Goal: Task Accomplishment & Management: Manage account settings

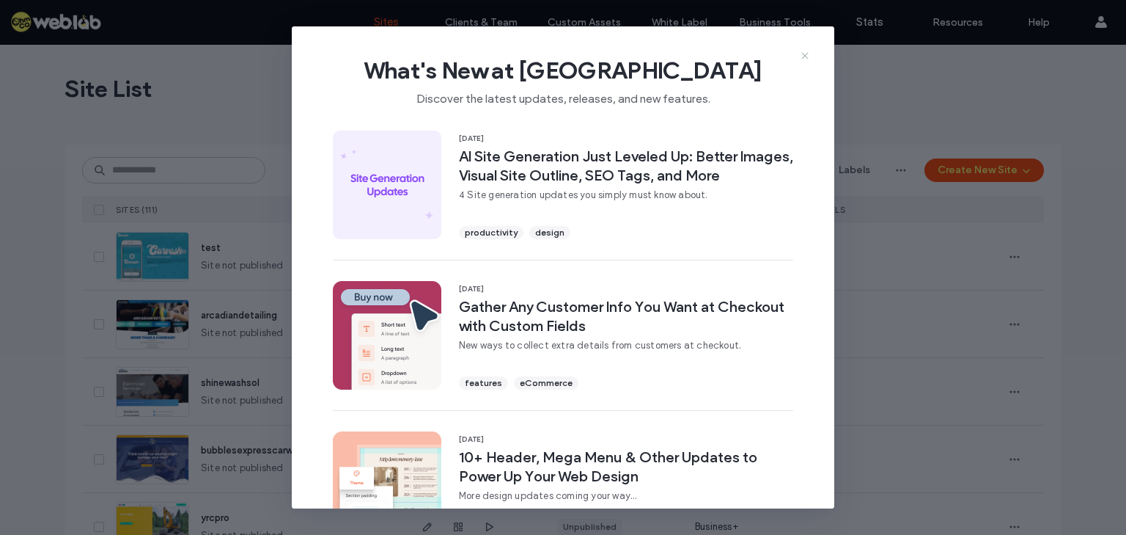
click at [806, 54] on icon at bounding box center [805, 56] width 12 height 12
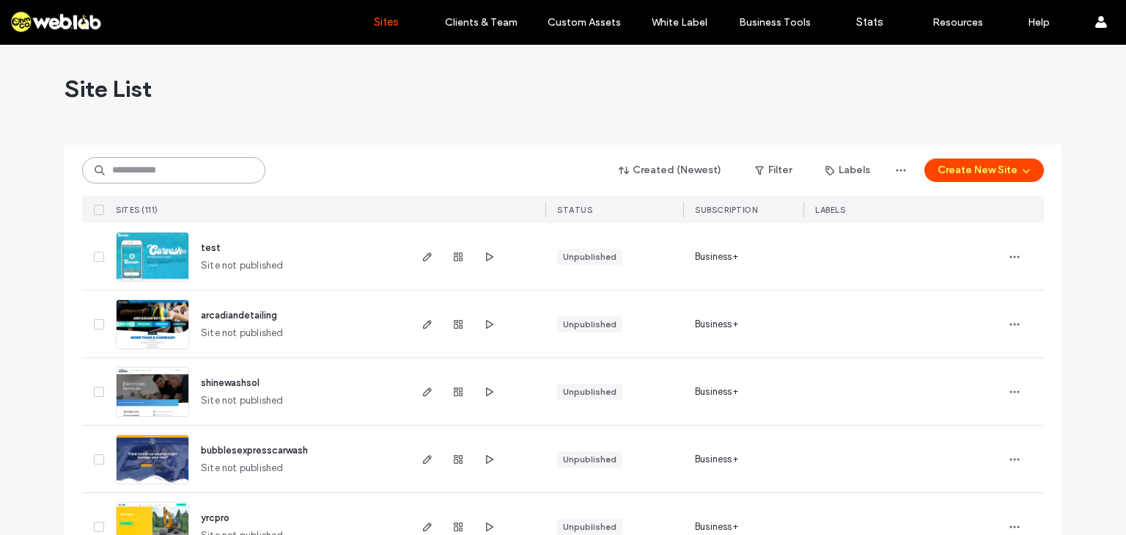
click at [156, 172] on input at bounding box center [173, 170] width 183 height 26
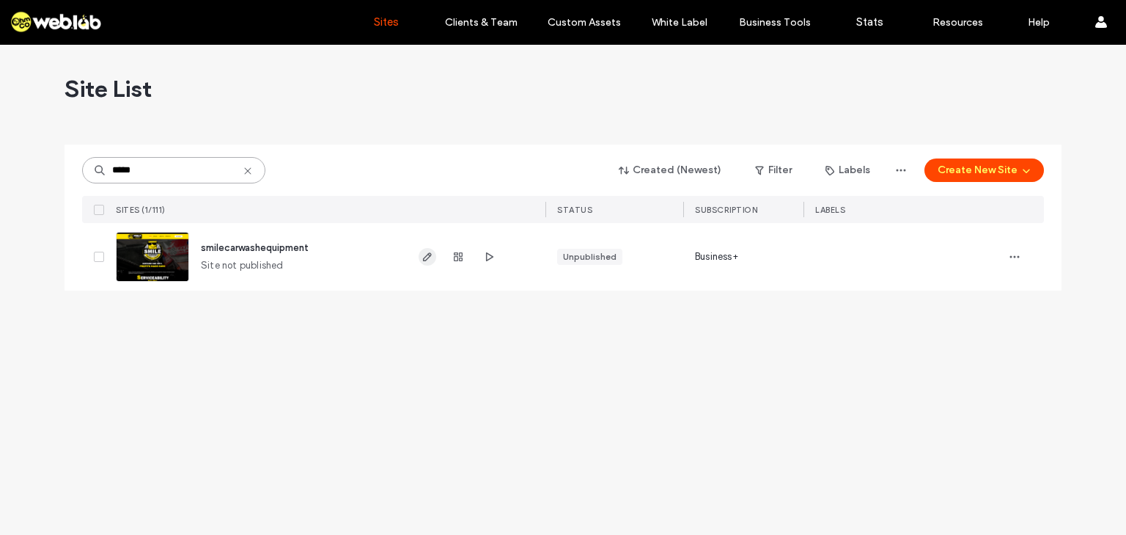
type input "*****"
click at [423, 259] on use "button" at bounding box center [427, 256] width 9 height 9
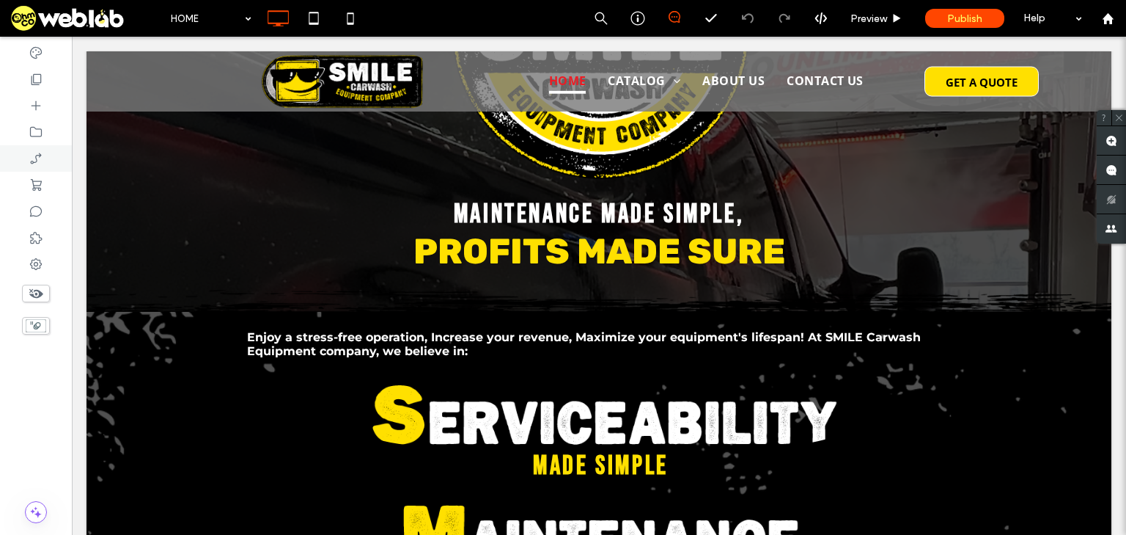
scroll to position [293, 0]
click at [34, 82] on icon at bounding box center [36, 79] width 15 height 15
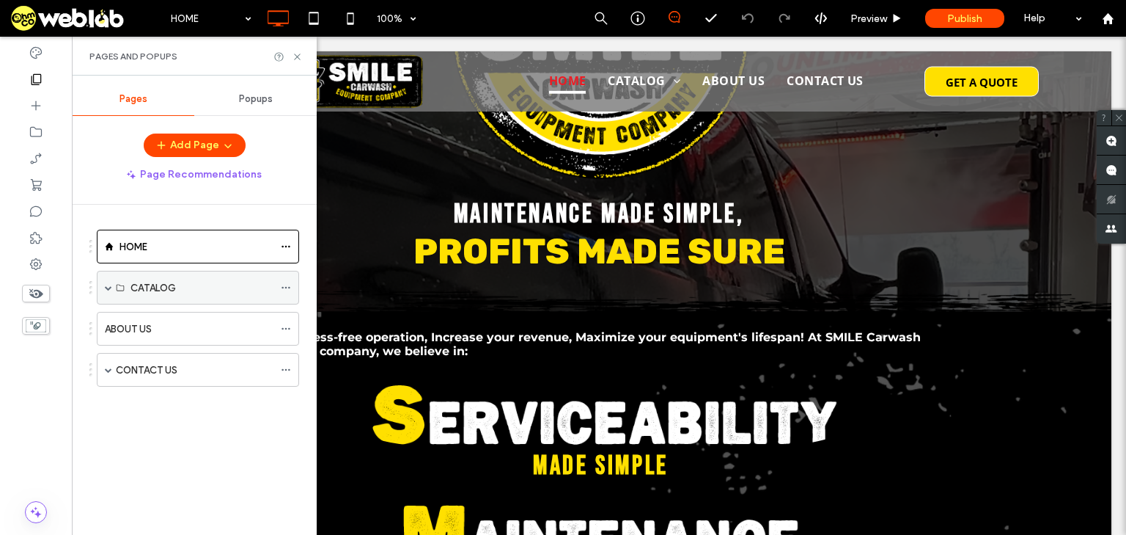
click at [105, 285] on span at bounding box center [108, 287] width 7 height 7
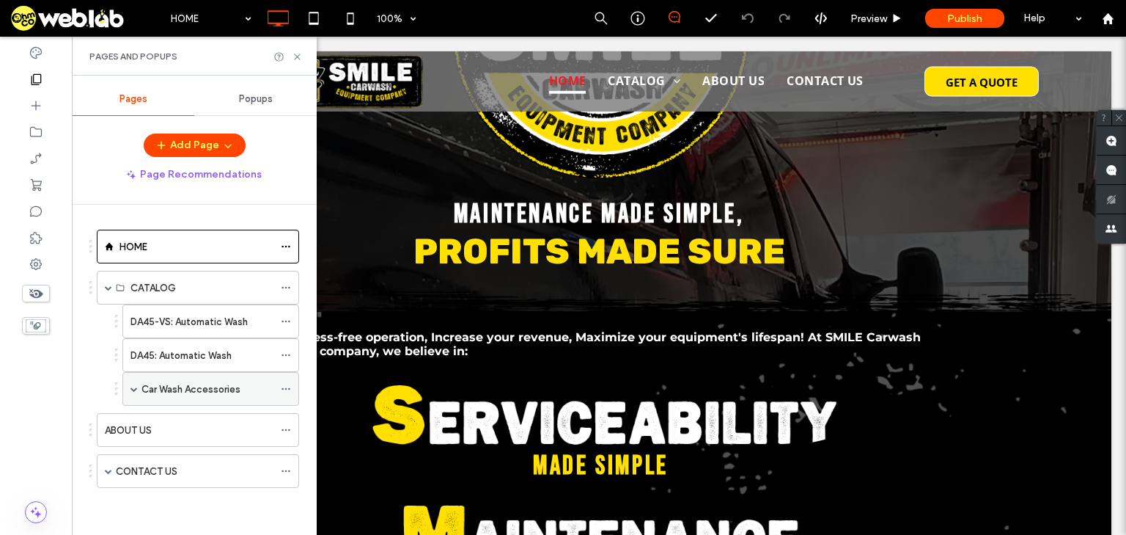
click at [157, 386] on label "Car Wash Accessories" at bounding box center [191, 389] width 99 height 26
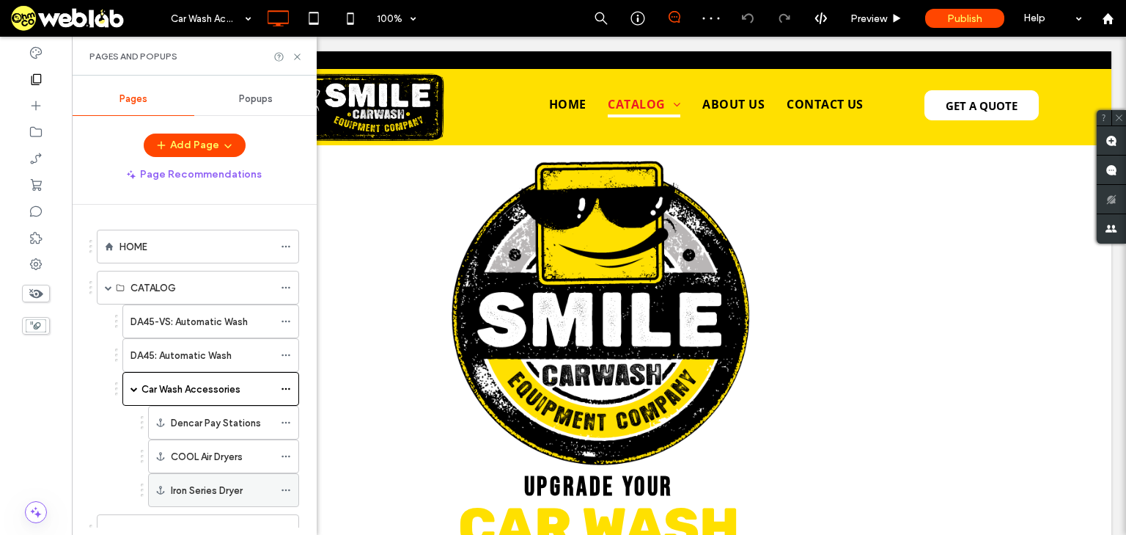
click at [230, 488] on label "Iron Series Dryer" at bounding box center [207, 490] width 72 height 26
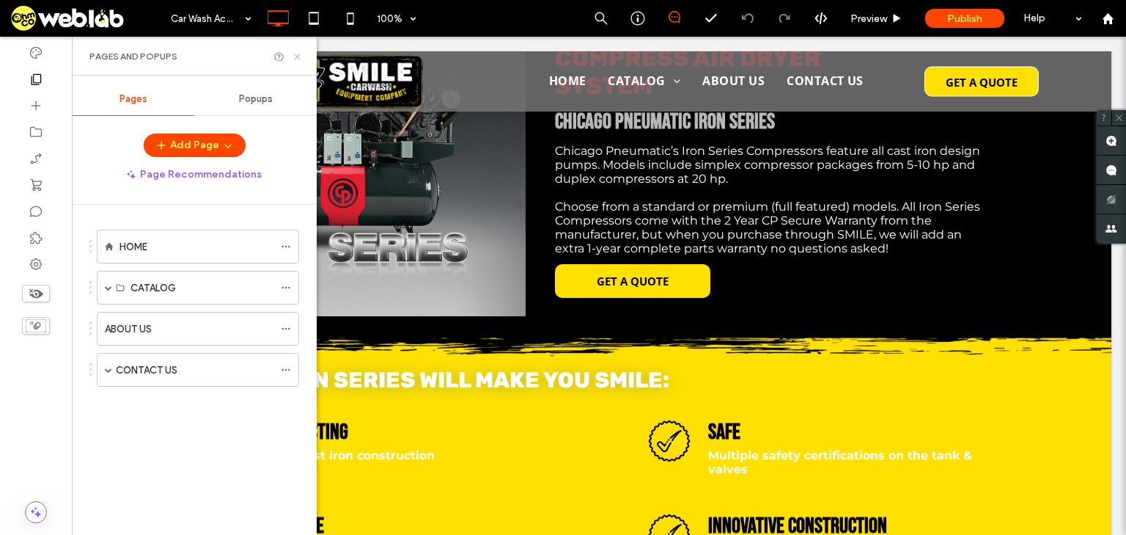
click at [293, 59] on icon at bounding box center [297, 56] width 11 height 11
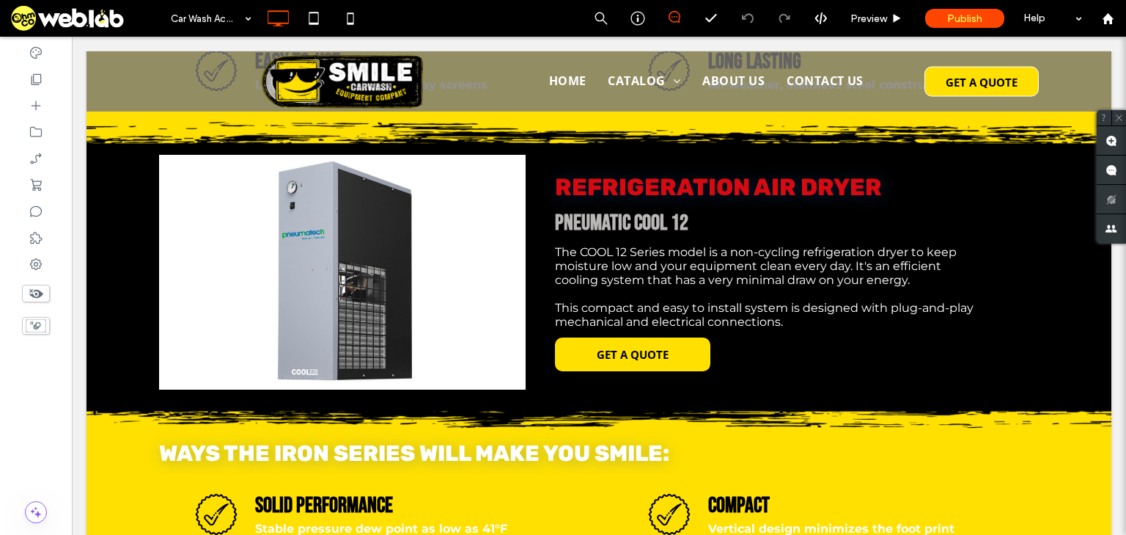
scroll to position [1010, 0]
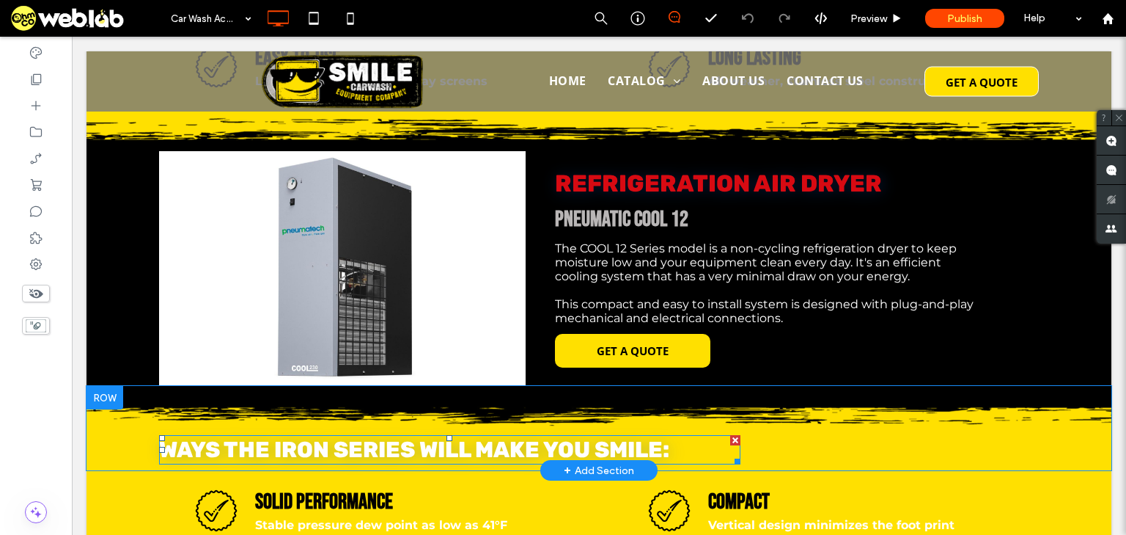
click at [318, 458] on span "WAYS THE IRON SERIES WILL MAKE YOU SMILE:" at bounding box center [414, 449] width 510 height 26
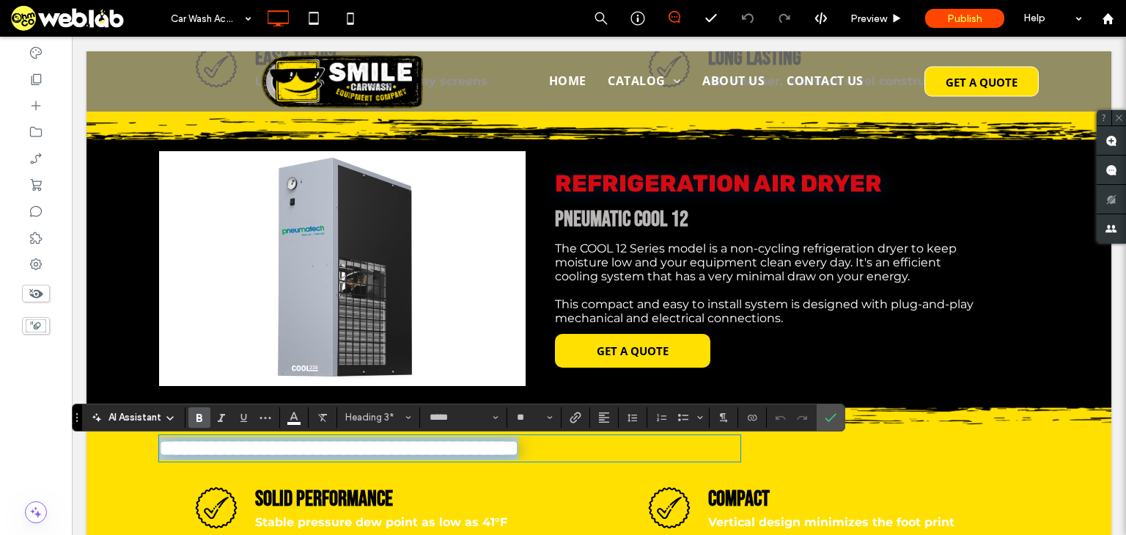
click at [323, 458] on span "**********" at bounding box center [338, 447] width 359 height 21
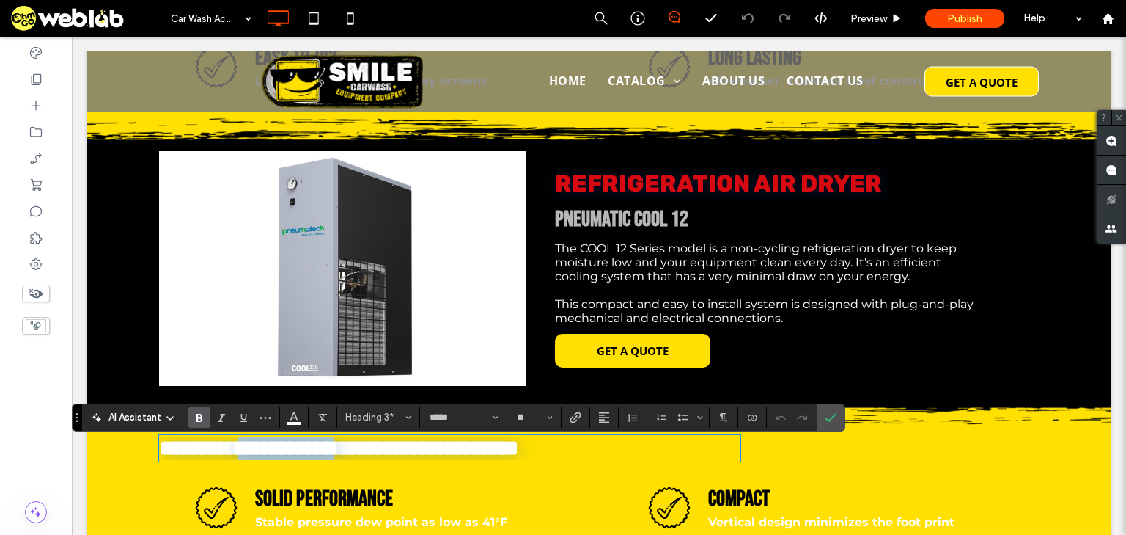
drag, startPoint x: 410, startPoint y: 455, endPoint x: 270, endPoint y: 450, distance: 140.2
click at [270, 450] on span "**********" at bounding box center [338, 447] width 359 height 21
drag, startPoint x: 821, startPoint y: 417, endPoint x: 747, endPoint y: 380, distance: 83.3
click at [821, 417] on label "Confirm" at bounding box center [831, 417] width 22 height 26
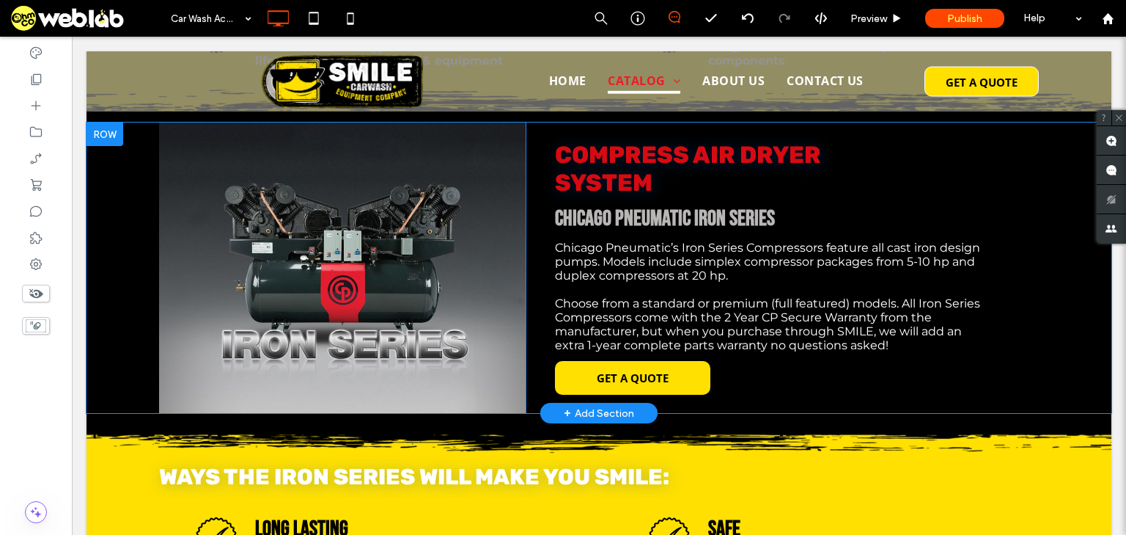
scroll to position [1538, 0]
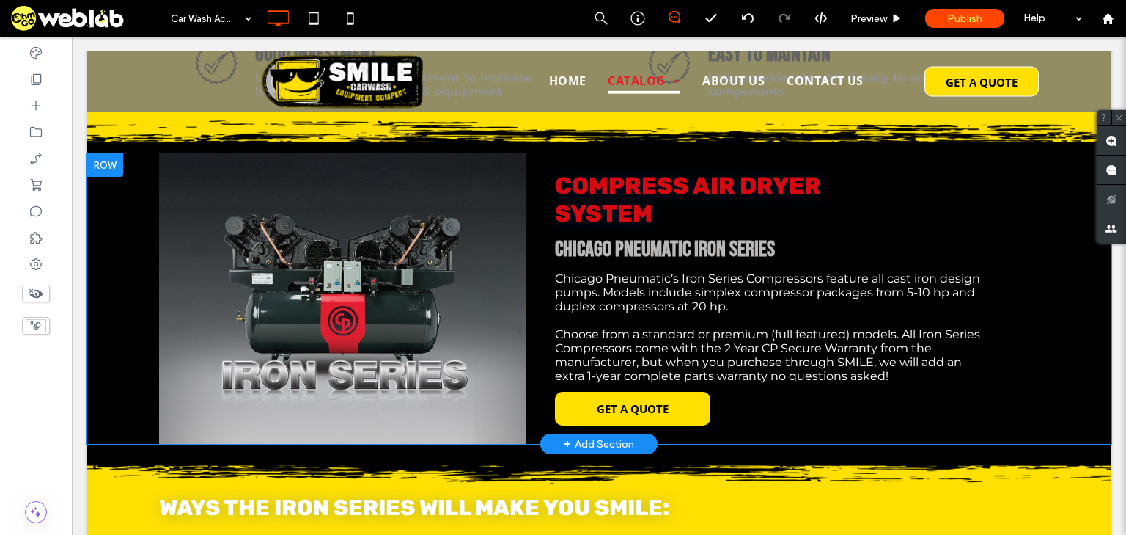
click at [290, 307] on div "Click To Paste" at bounding box center [342, 298] width 367 height 290
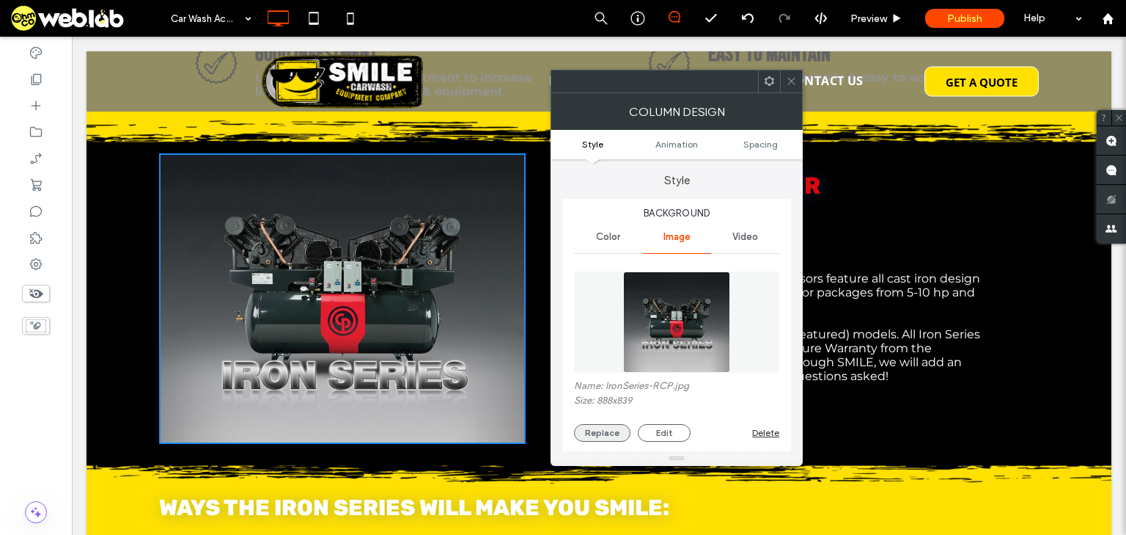
click at [610, 430] on button "Replace" at bounding box center [602, 433] width 56 height 18
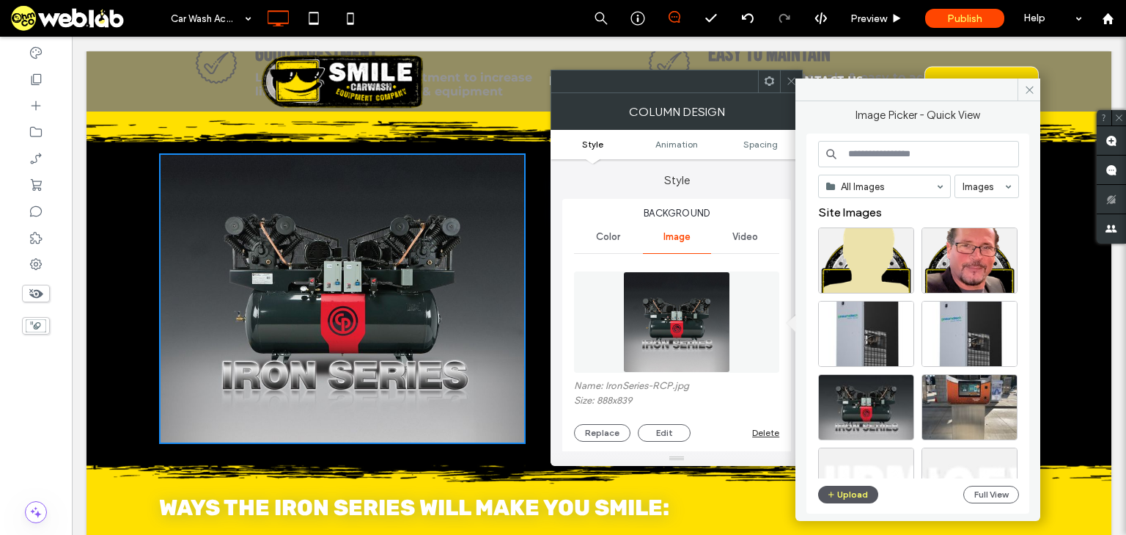
click at [856, 493] on button "Upload" at bounding box center [848, 494] width 60 height 18
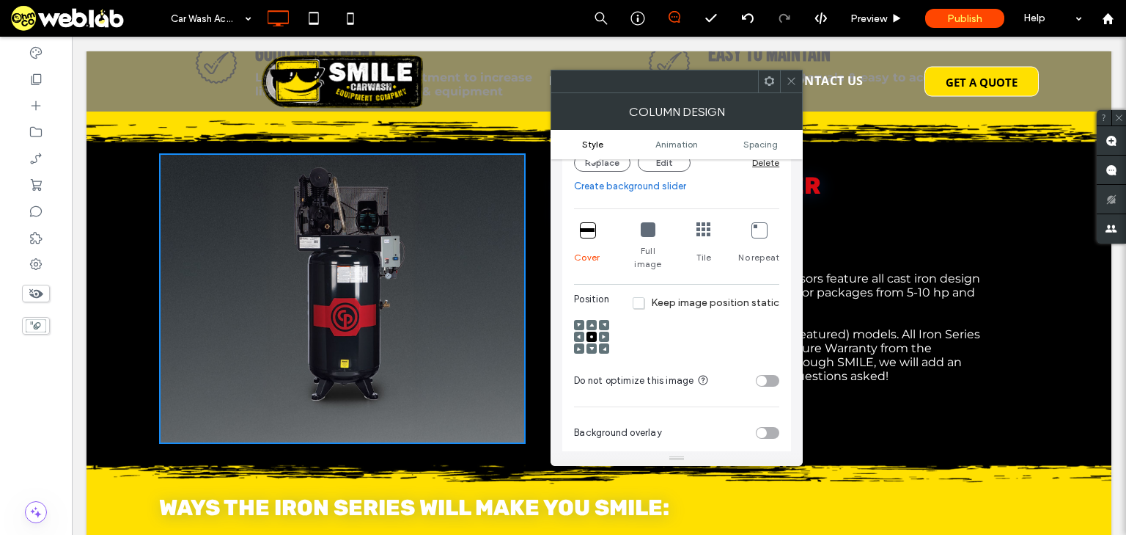
scroll to position [117, 0]
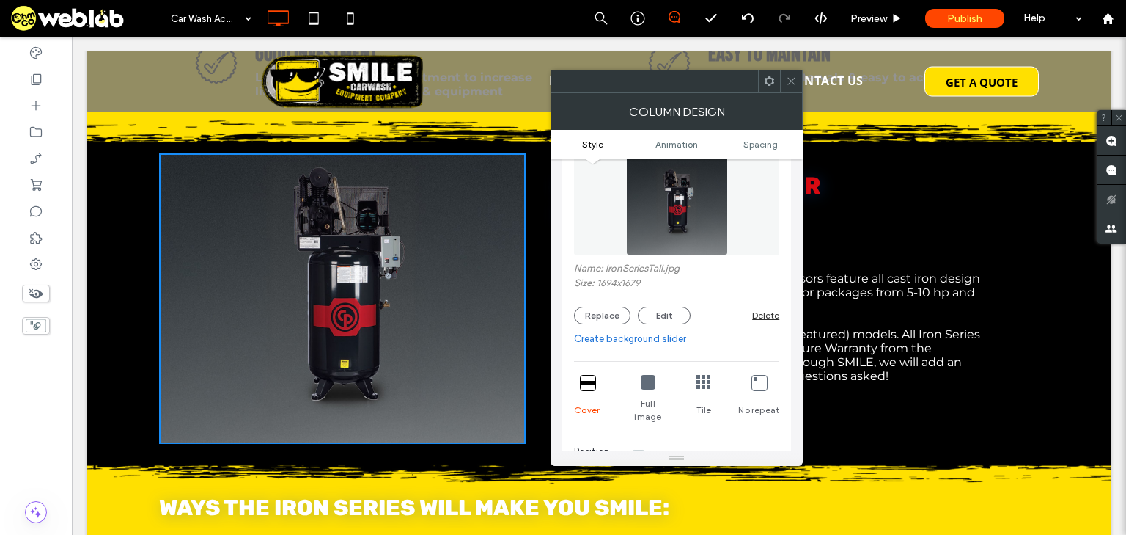
click at [792, 84] on icon at bounding box center [791, 81] width 11 height 11
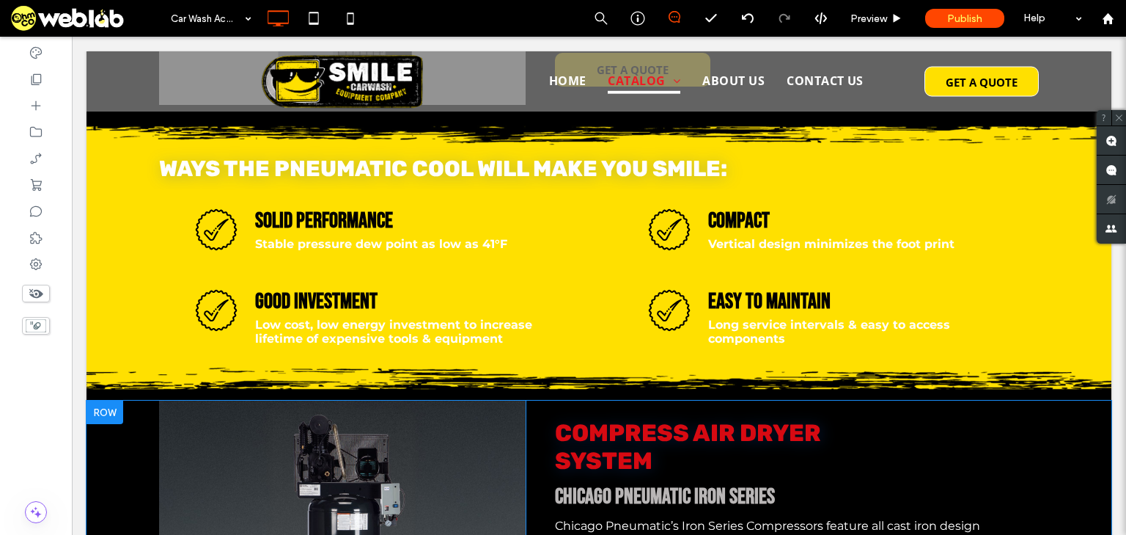
scroll to position [1538, 0]
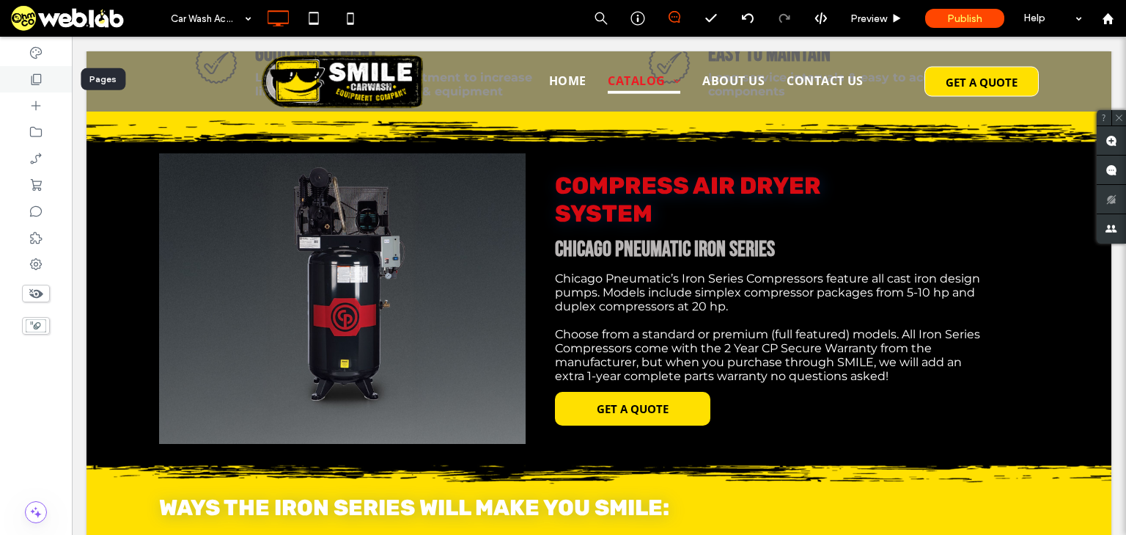
click at [40, 86] on icon at bounding box center [36, 79] width 15 height 15
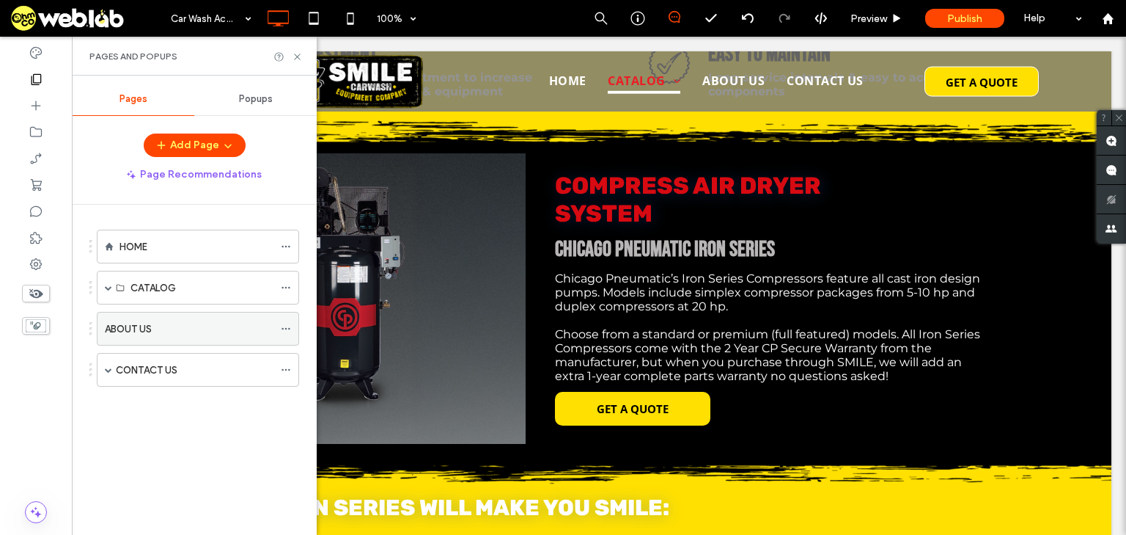
click at [149, 337] on div "ABOUT US" at bounding box center [189, 328] width 169 height 32
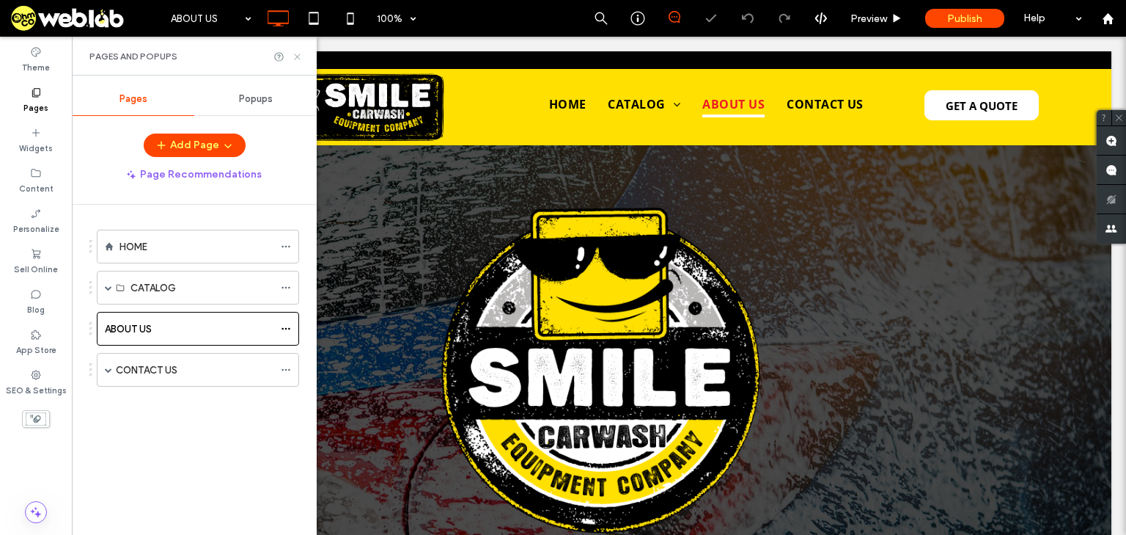
drag, startPoint x: 299, startPoint y: 56, endPoint x: 224, endPoint y: 60, distance: 75.7
click at [299, 56] on icon at bounding box center [297, 56] width 11 height 11
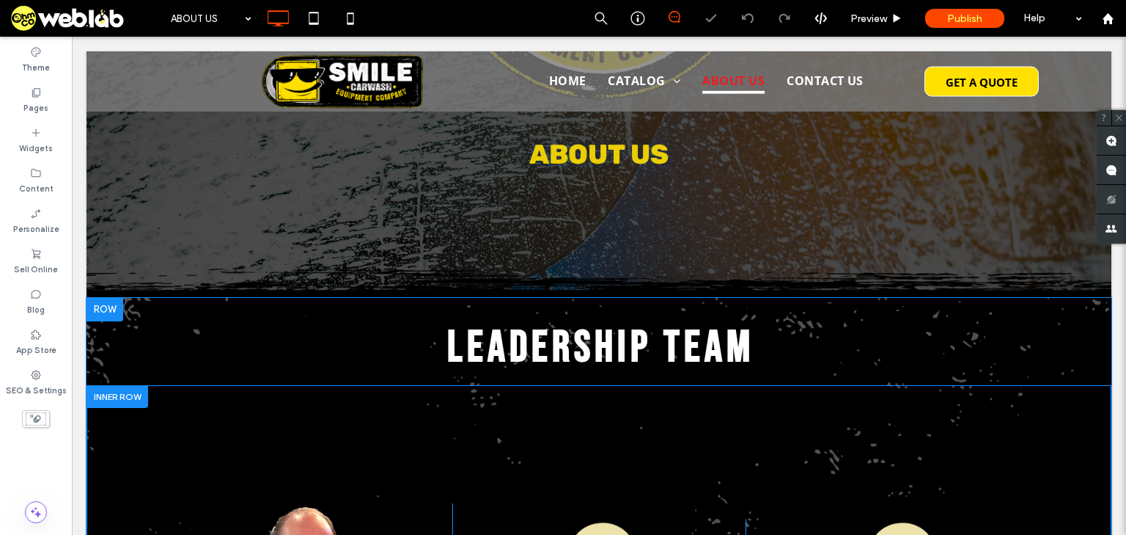
scroll to position [645, 0]
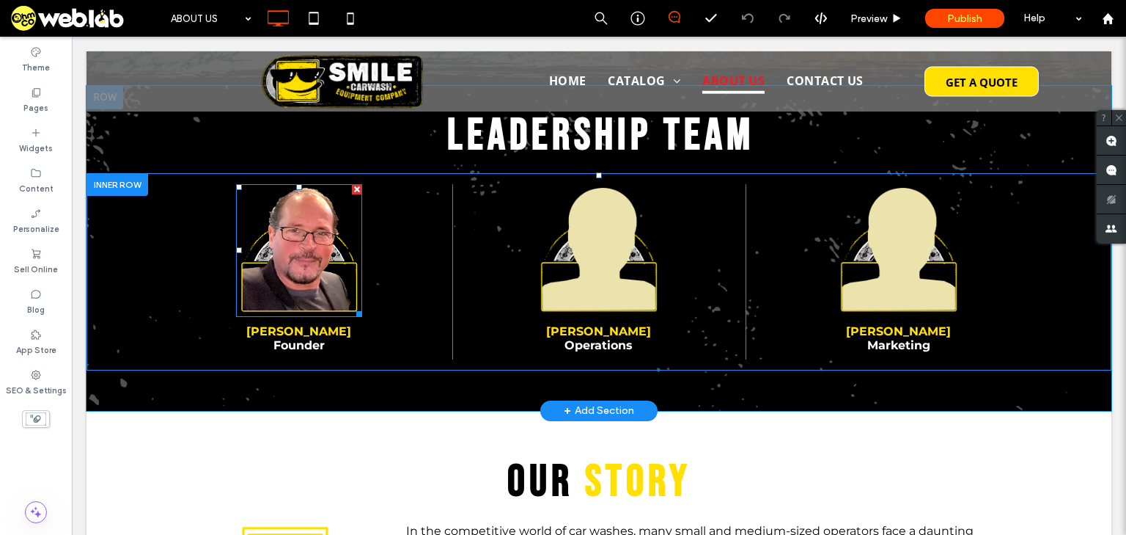
click at [311, 238] on img at bounding box center [299, 250] width 126 height 133
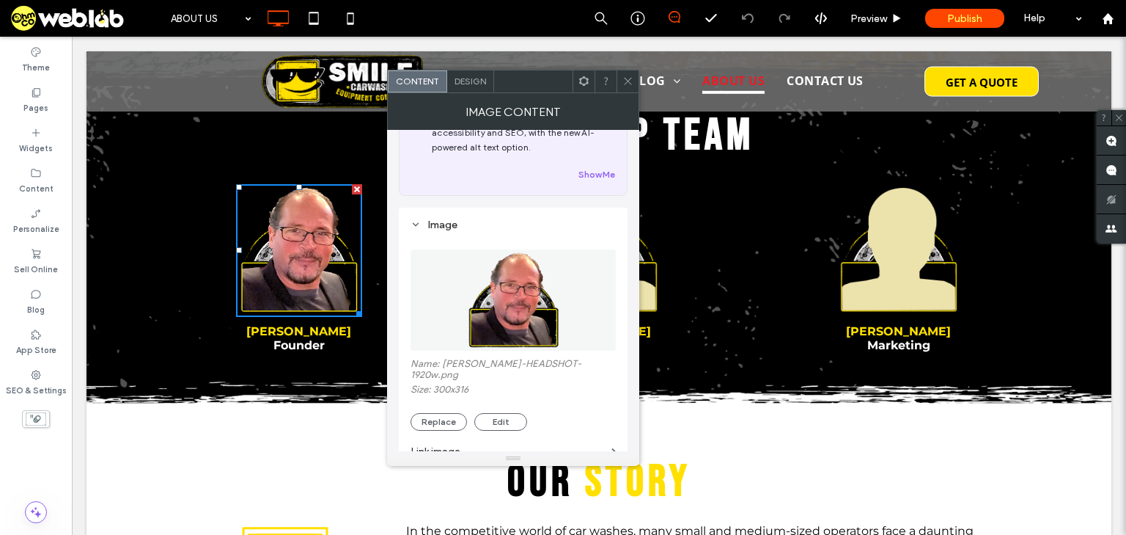
scroll to position [235, 0]
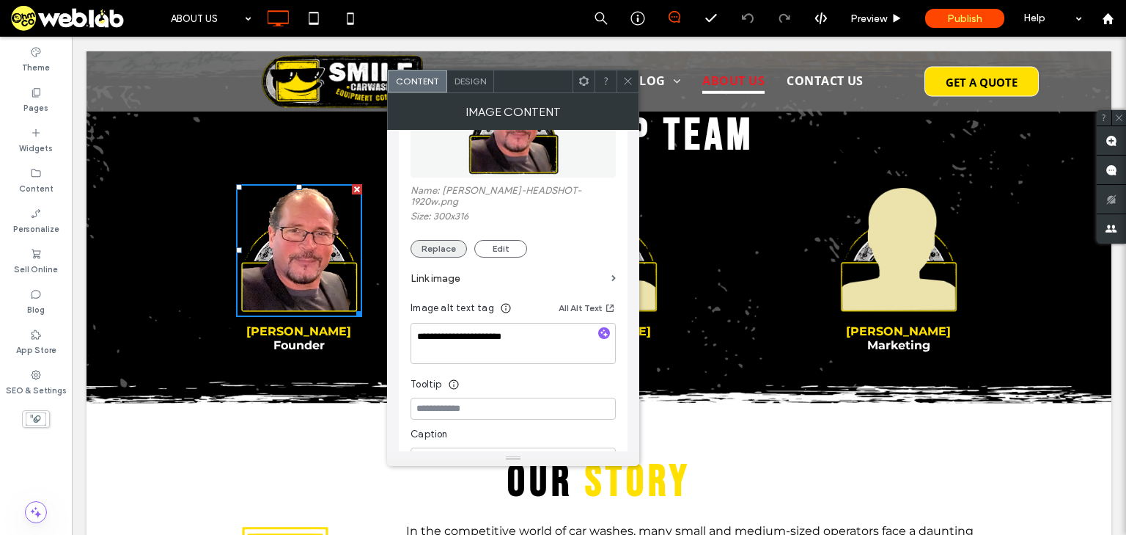
click at [443, 240] on button "Replace" at bounding box center [439, 249] width 56 height 18
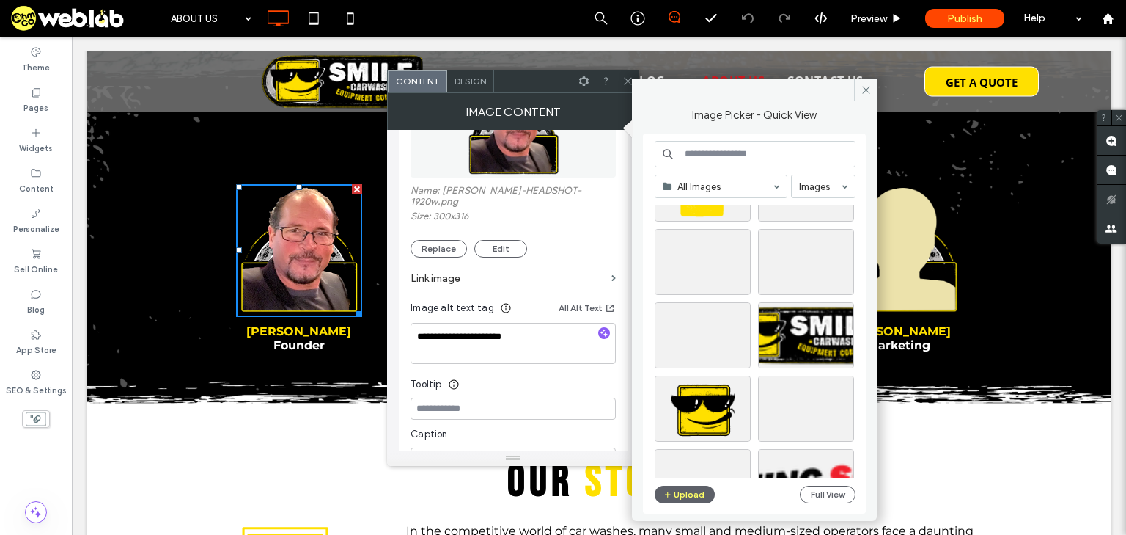
scroll to position [1053, 0]
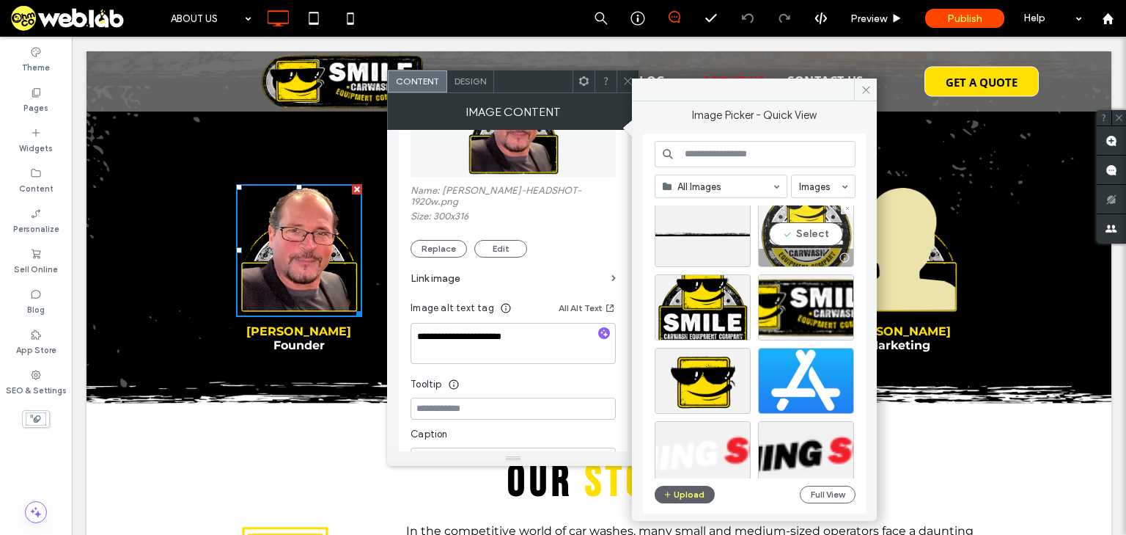
click at [822, 230] on div "Select" at bounding box center [806, 234] width 96 height 66
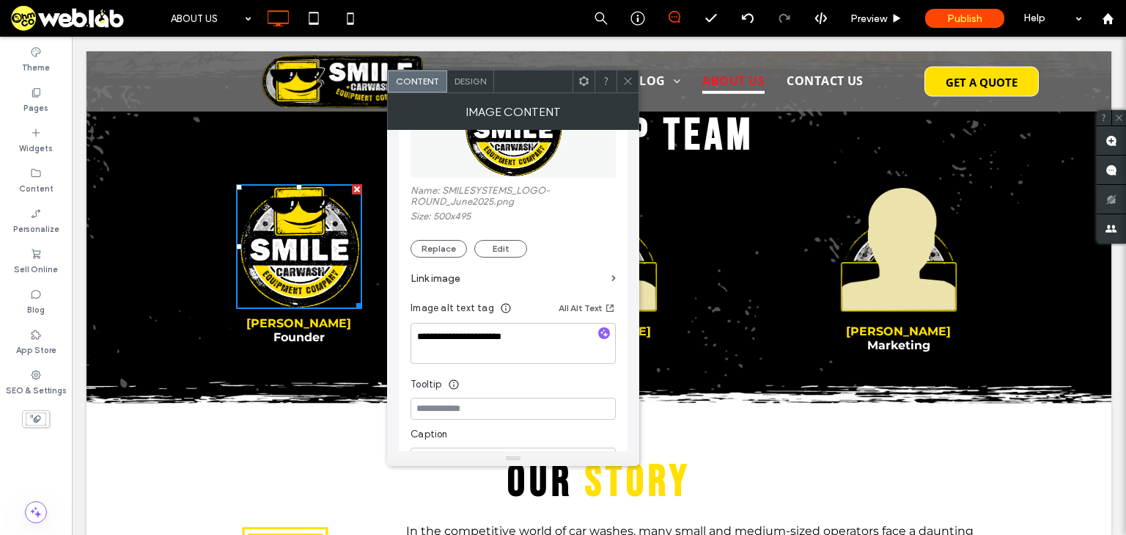
click at [623, 84] on icon at bounding box center [628, 81] width 11 height 11
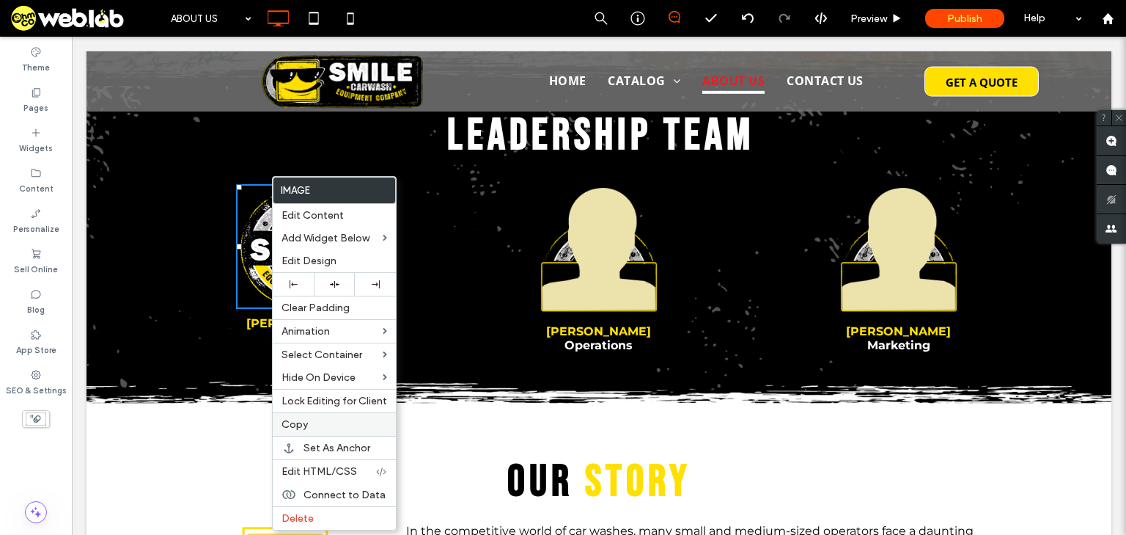
click at [329, 420] on label "Copy" at bounding box center [335, 424] width 106 height 12
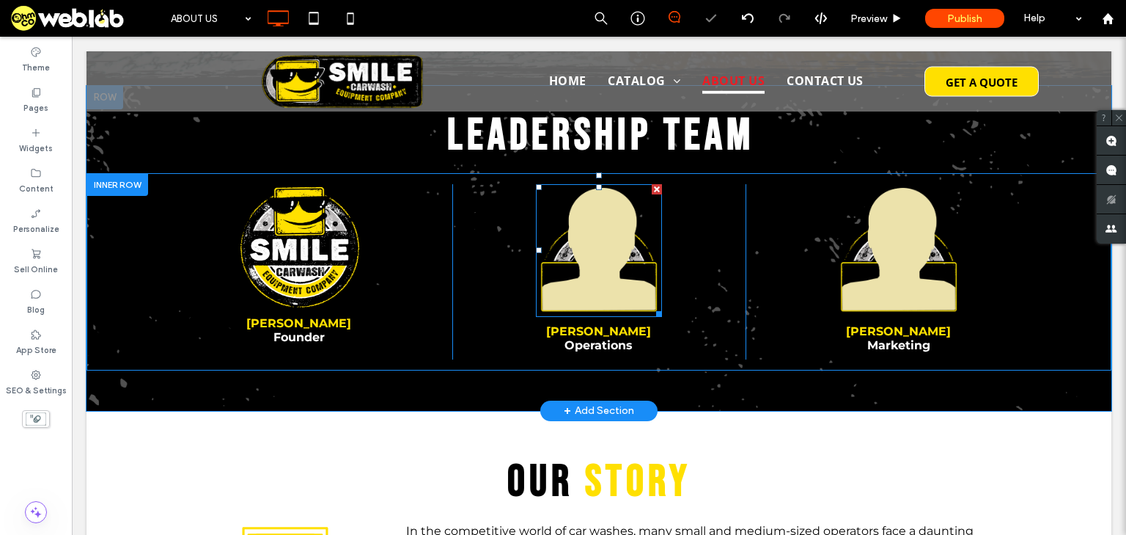
click at [599, 268] on img at bounding box center [599, 250] width 126 height 133
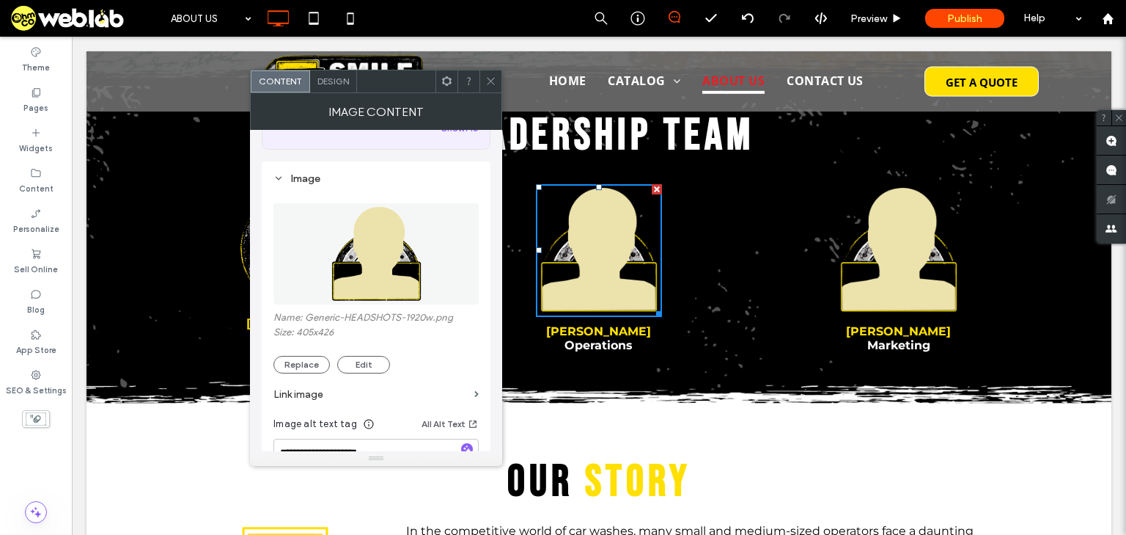
scroll to position [117, 0]
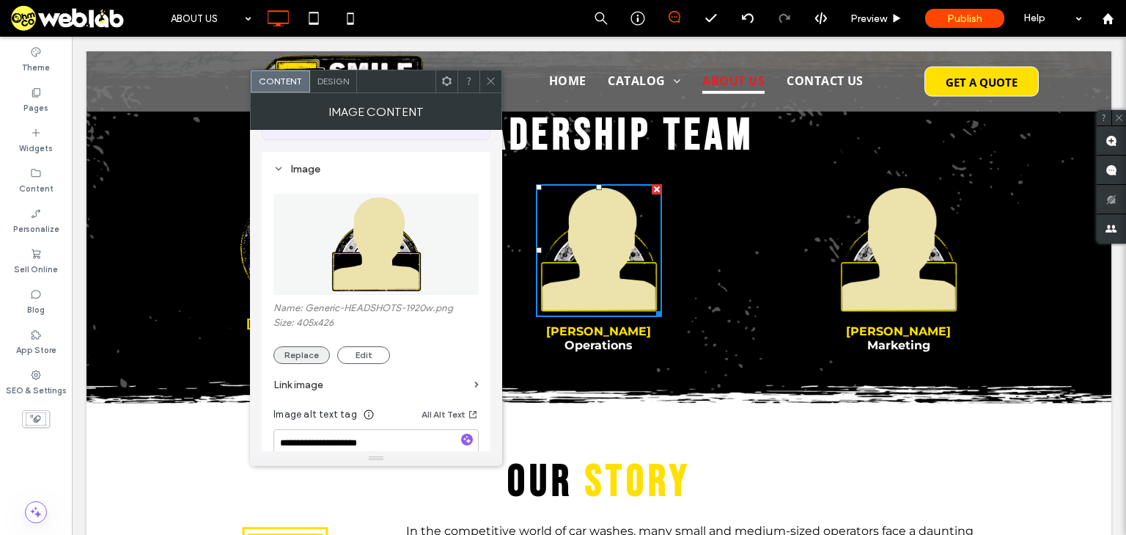
click at [310, 352] on button "Replace" at bounding box center [302, 355] width 56 height 18
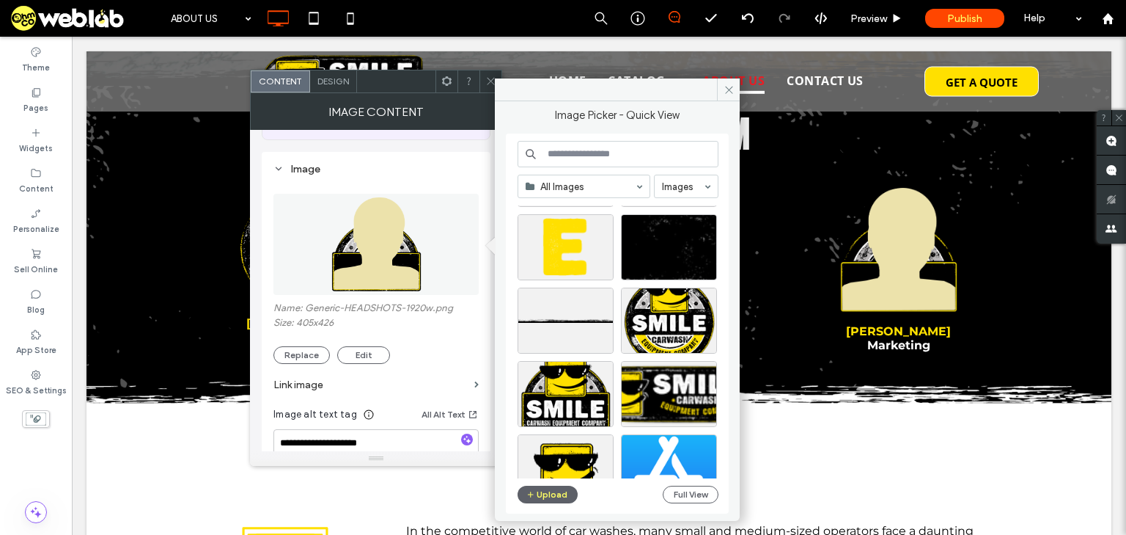
scroll to position [981, 0]
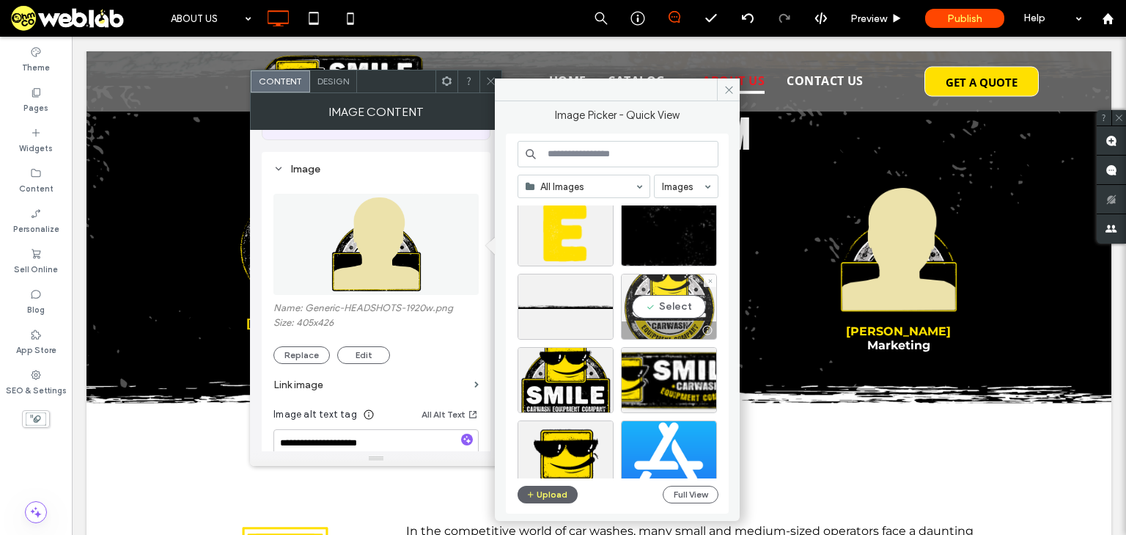
click at [660, 305] on div "Select" at bounding box center [669, 307] width 96 height 66
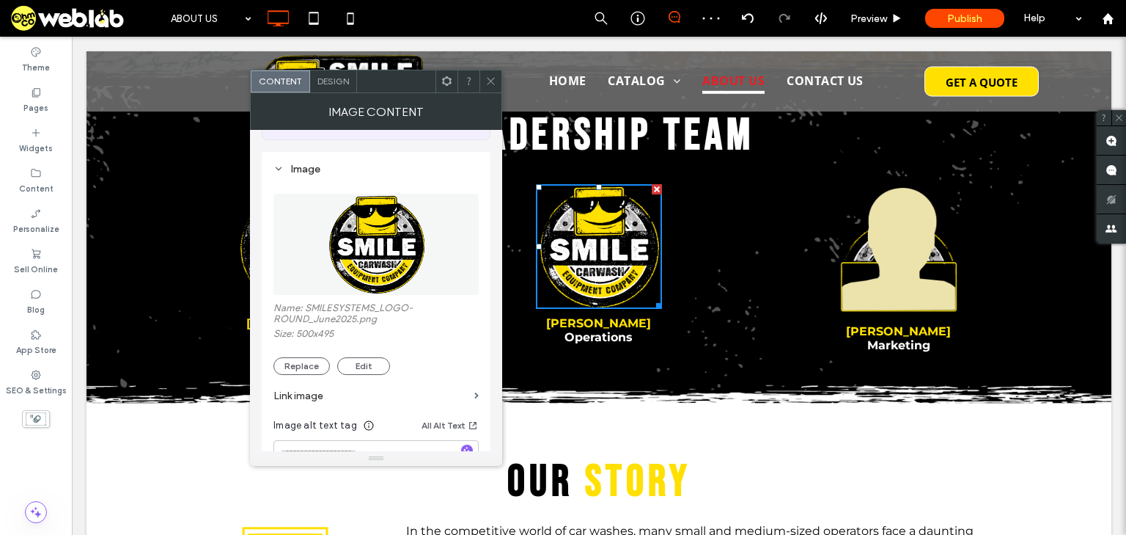
click at [492, 79] on icon at bounding box center [490, 81] width 11 height 11
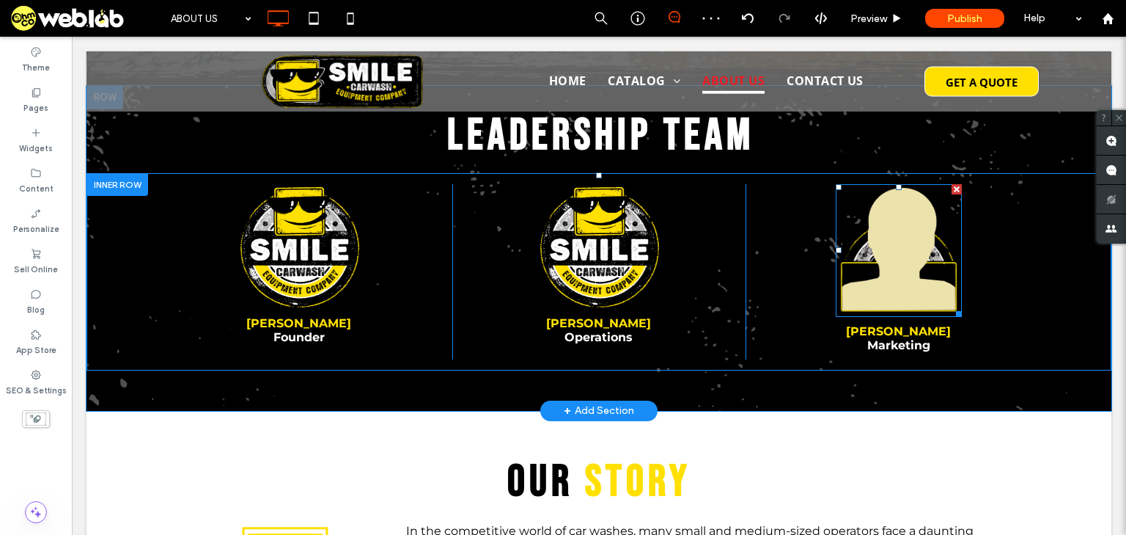
click at [898, 252] on img at bounding box center [899, 250] width 126 height 133
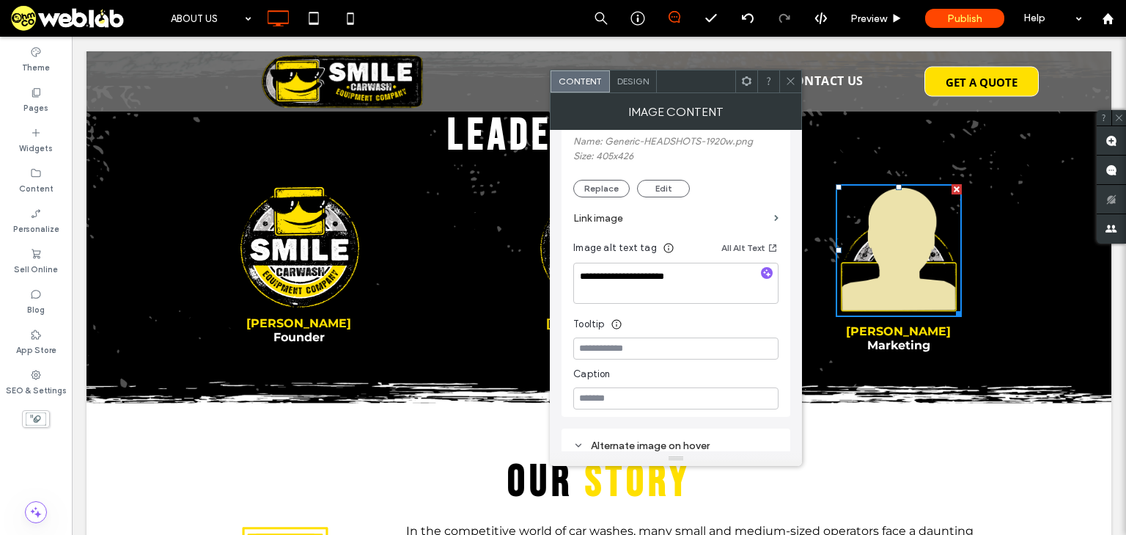
scroll to position [293, 0]
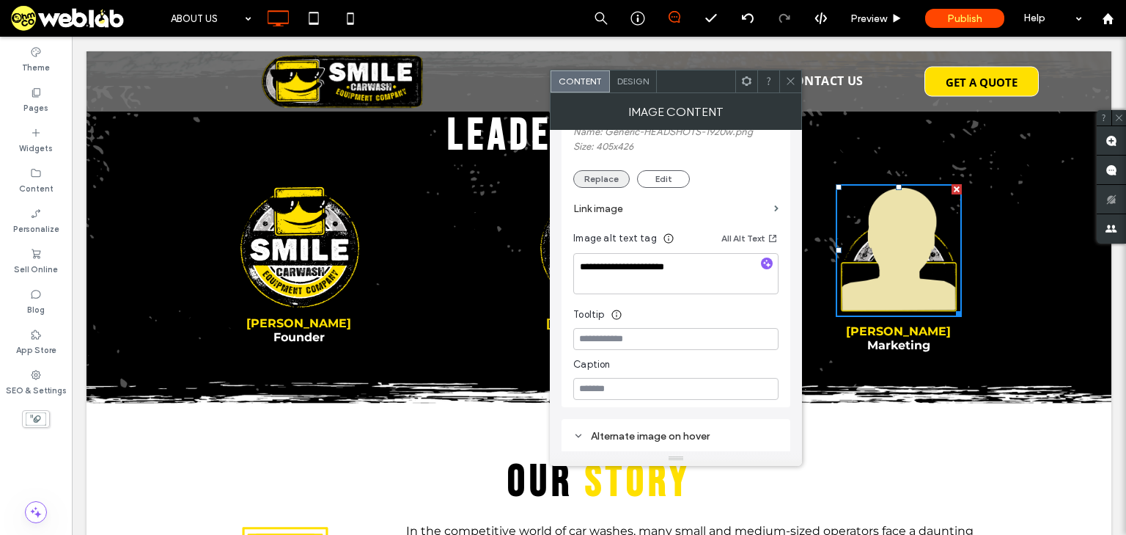
click at [595, 172] on button "Replace" at bounding box center [601, 179] width 56 height 18
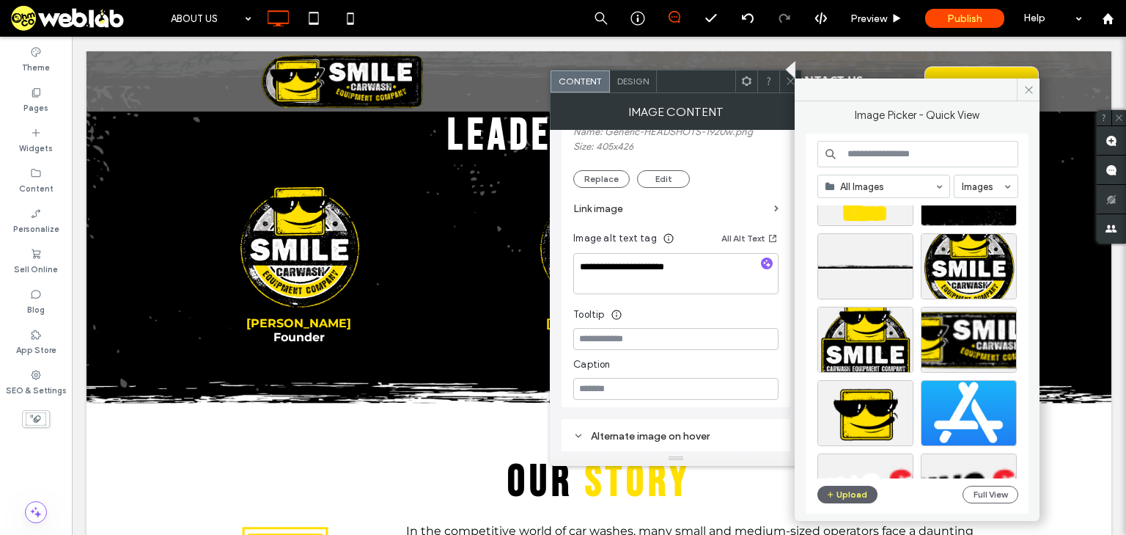
scroll to position [981, 0]
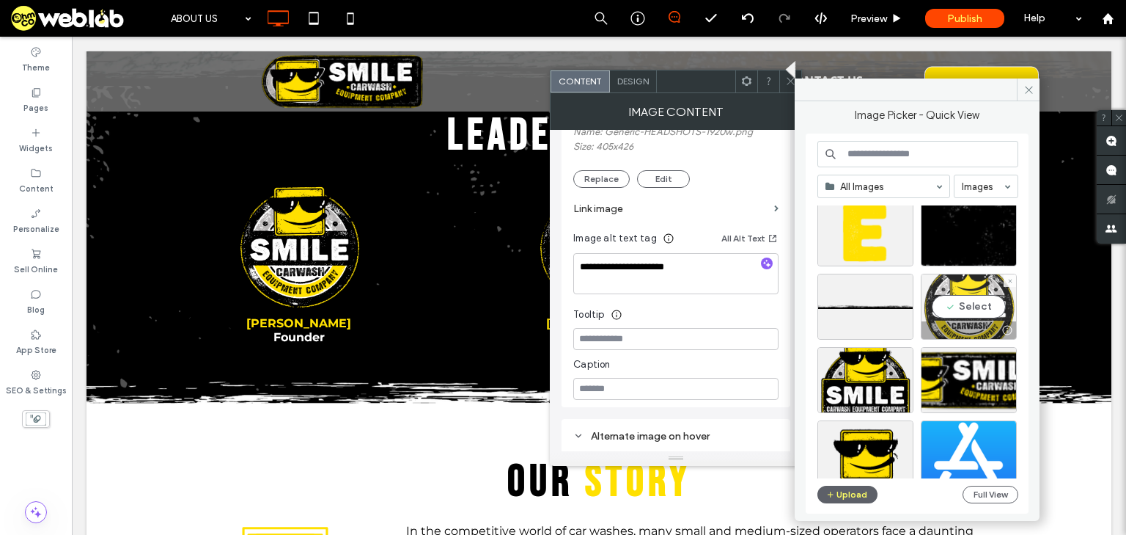
click at [974, 304] on div "Select" at bounding box center [969, 307] width 96 height 66
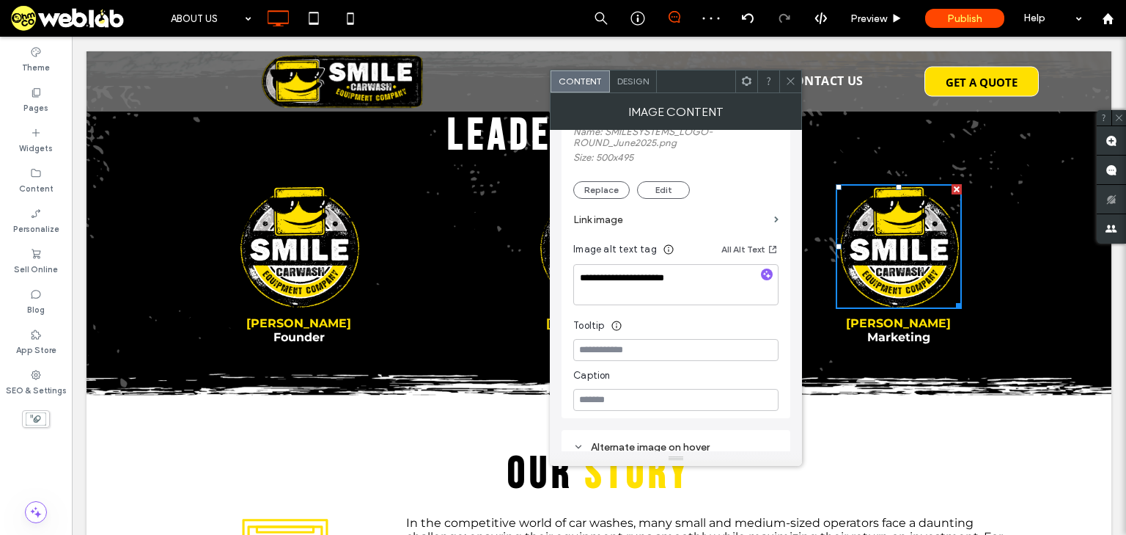
click at [793, 82] on icon at bounding box center [790, 81] width 11 height 11
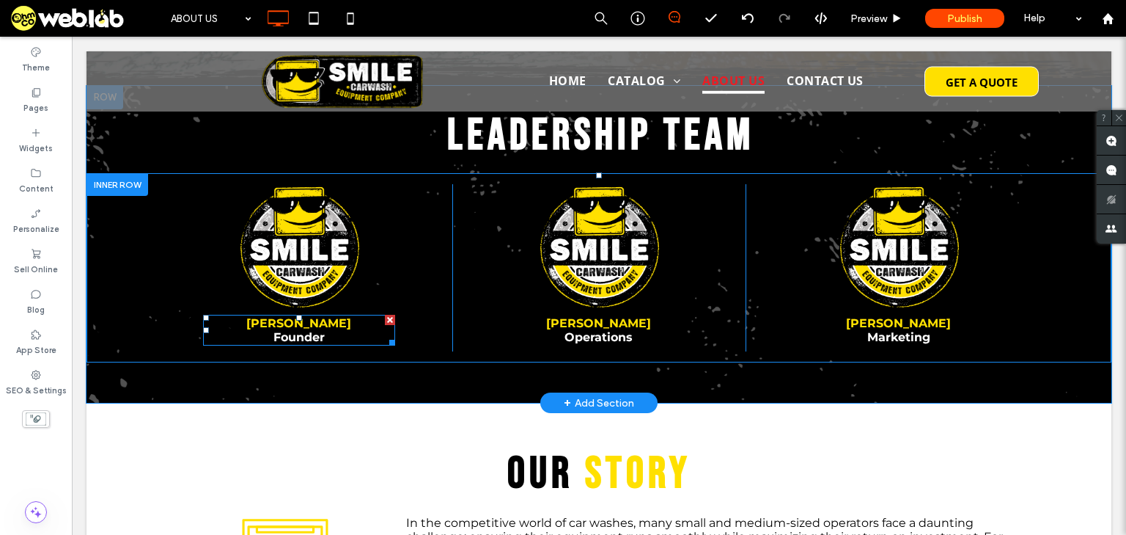
click at [296, 334] on strong "Founder" at bounding box center [299, 337] width 51 height 14
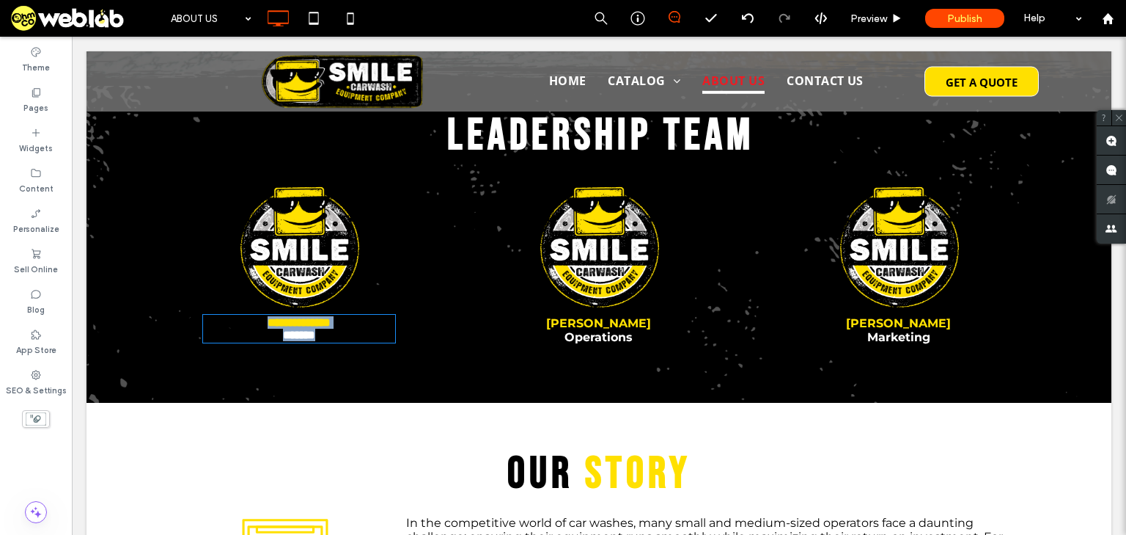
type input "**********"
type input "**"
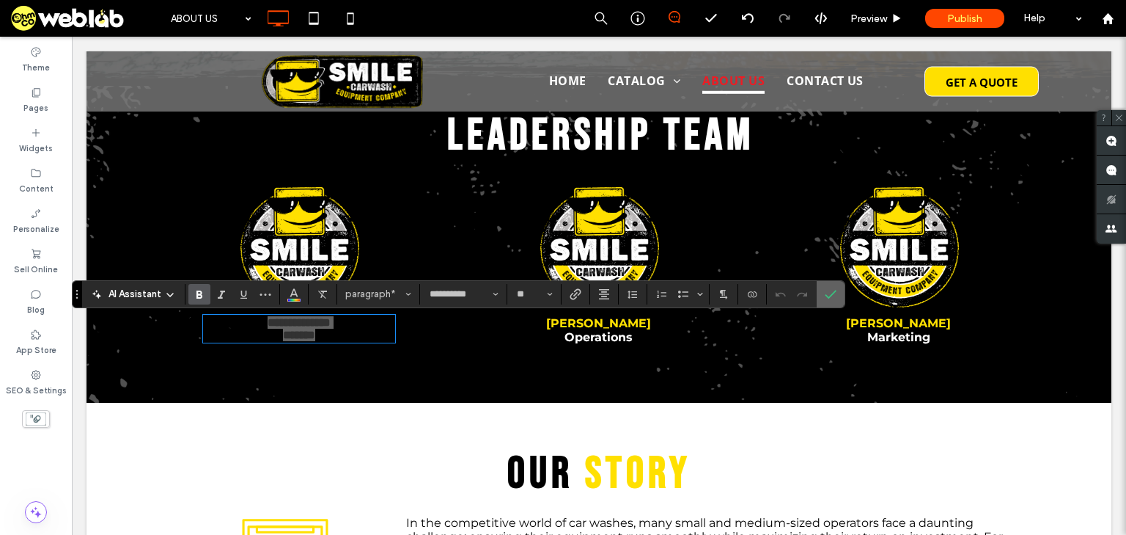
click at [821, 293] on label "Confirm" at bounding box center [831, 294] width 22 height 26
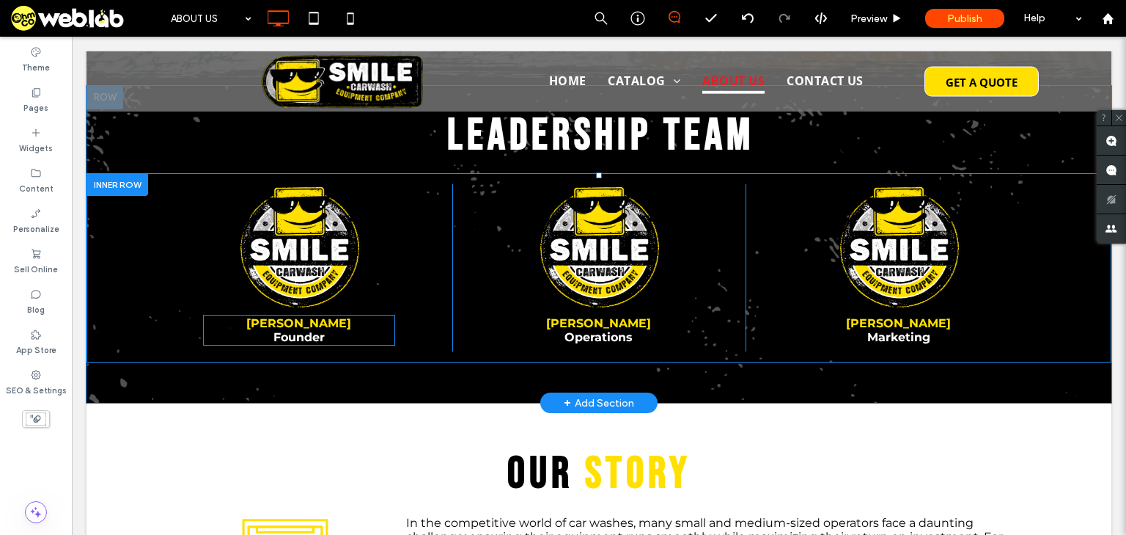
click at [299, 340] on strong "Founder" at bounding box center [299, 337] width 51 height 14
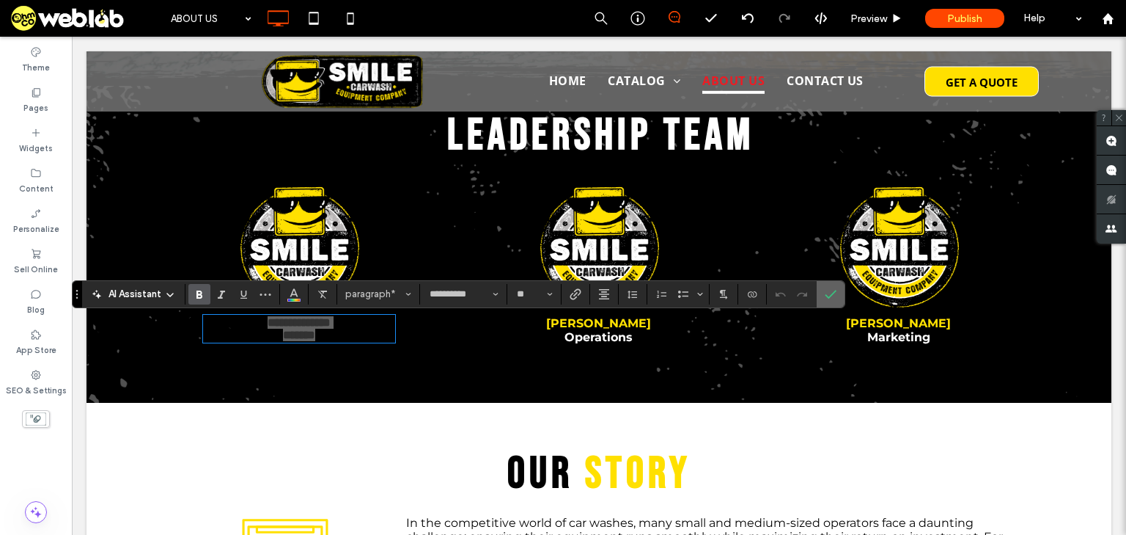
click at [830, 289] on icon "Confirm" at bounding box center [831, 294] width 12 height 12
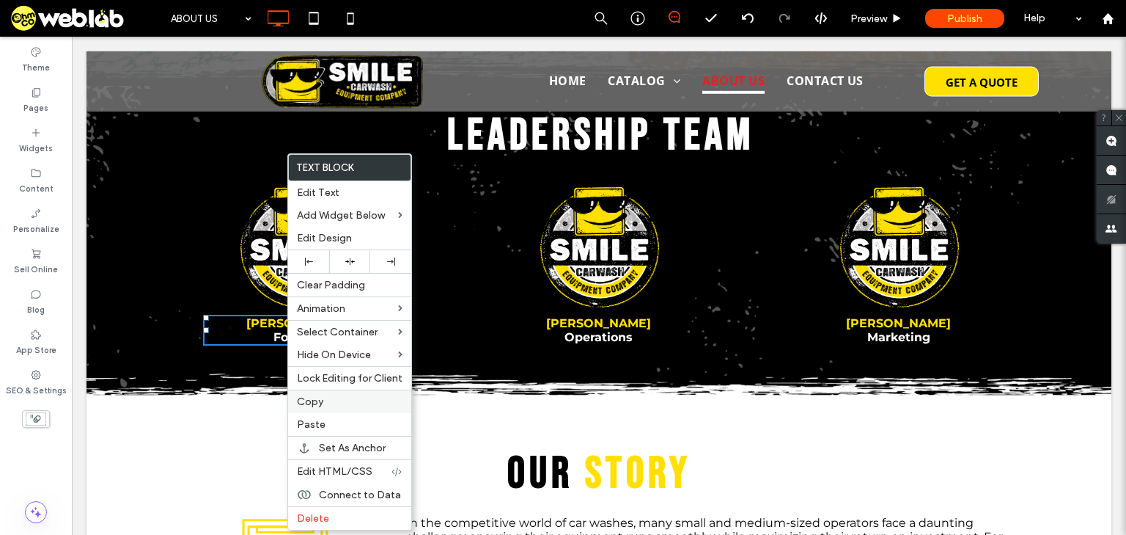
click at [315, 400] on span "Copy" at bounding box center [310, 401] width 26 height 12
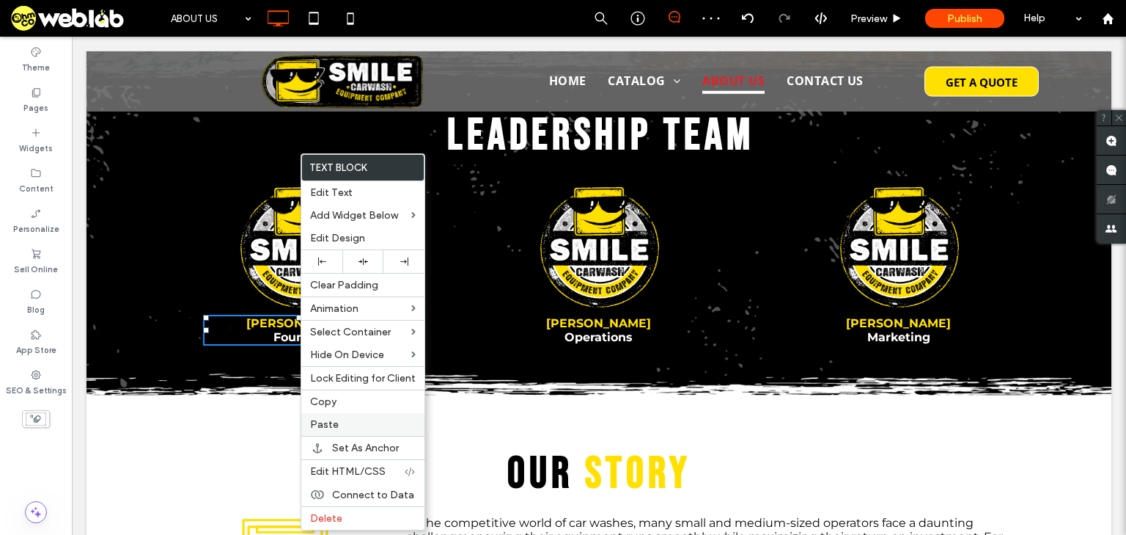
click at [349, 419] on label "Paste" at bounding box center [363, 424] width 106 height 12
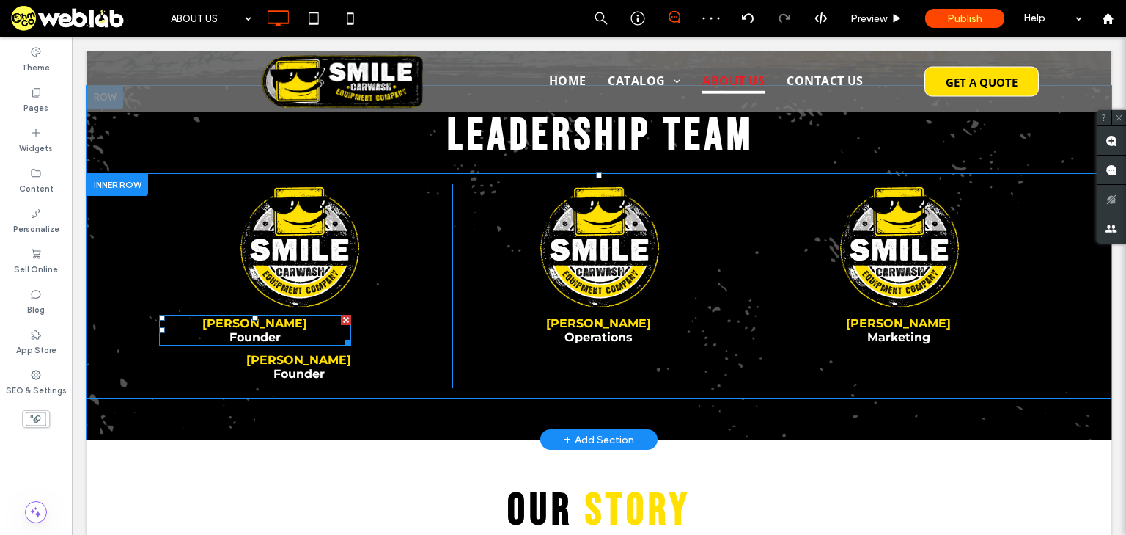
click at [266, 334] on strong "Founder" at bounding box center [255, 337] width 51 height 14
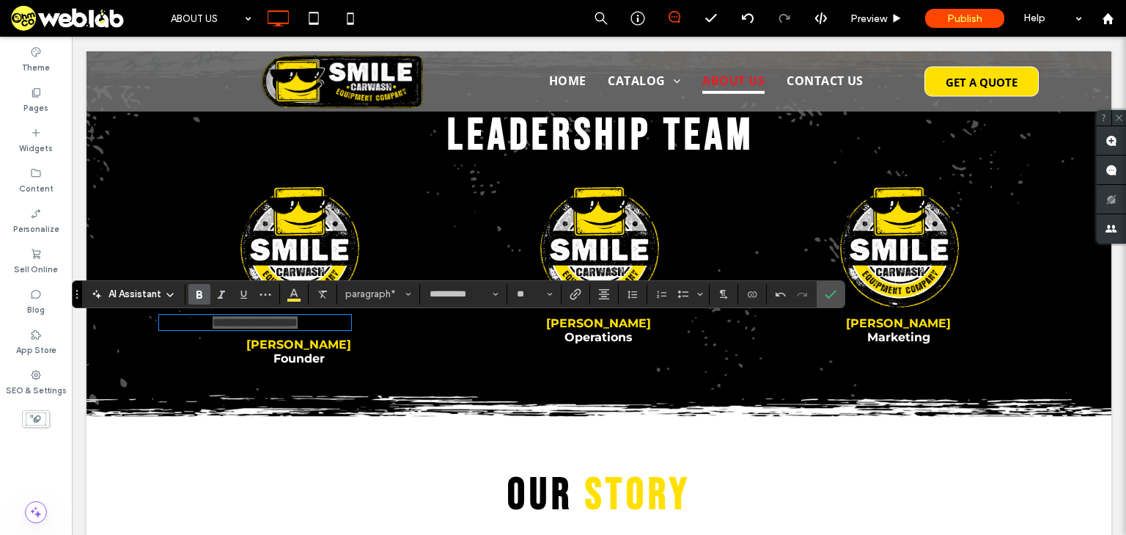
click at [202, 293] on icon "Bold" at bounding box center [200, 294] width 12 height 12
click at [285, 293] on button "Color" at bounding box center [294, 294] width 22 height 21
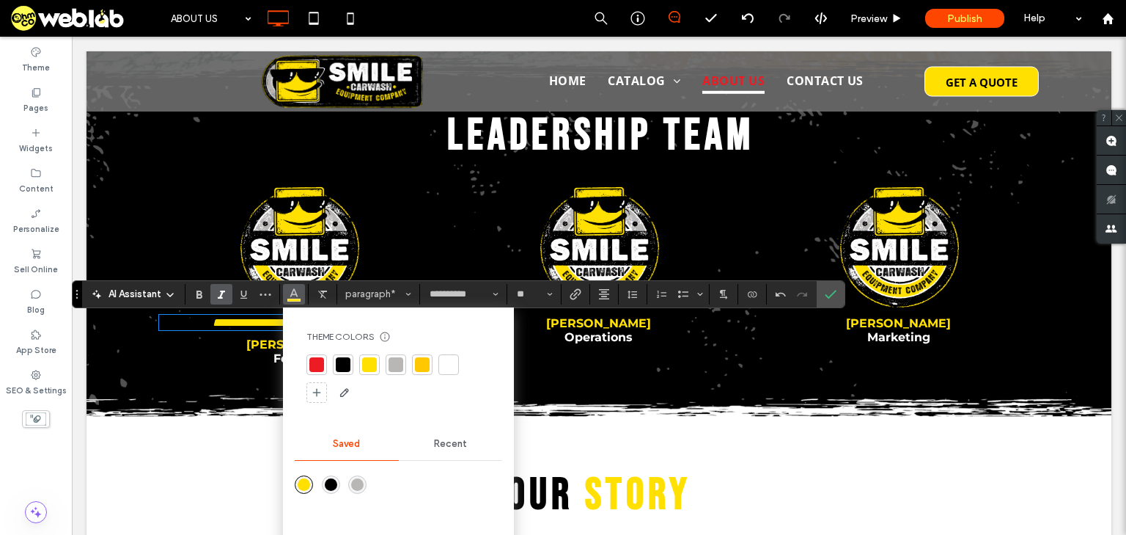
click at [395, 365] on div at bounding box center [396, 364] width 15 height 15
click at [556, 292] on button "**" at bounding box center [534, 294] width 48 height 21
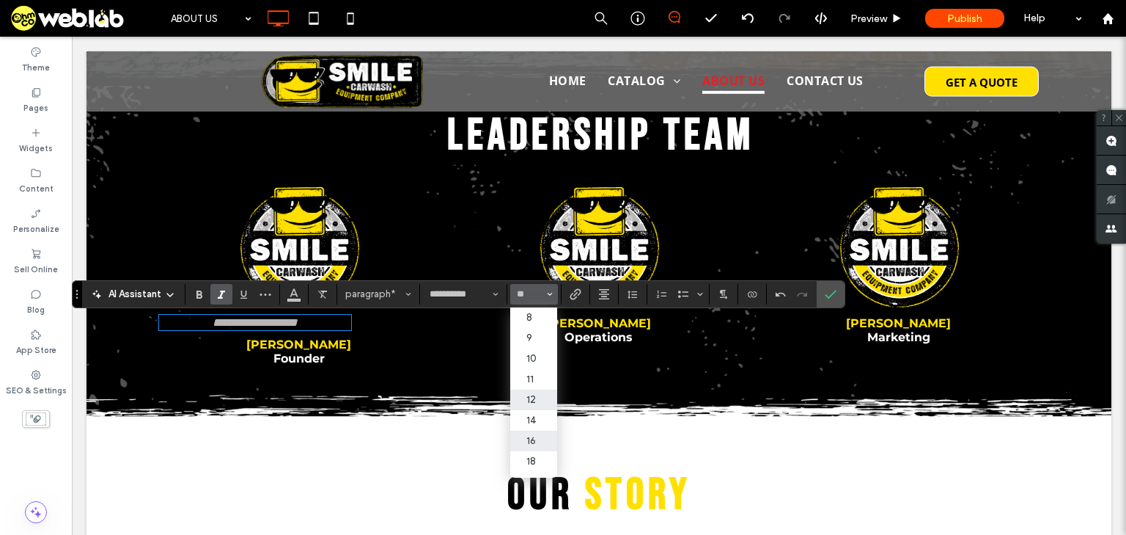
click at [546, 404] on label "12" at bounding box center [533, 399] width 47 height 21
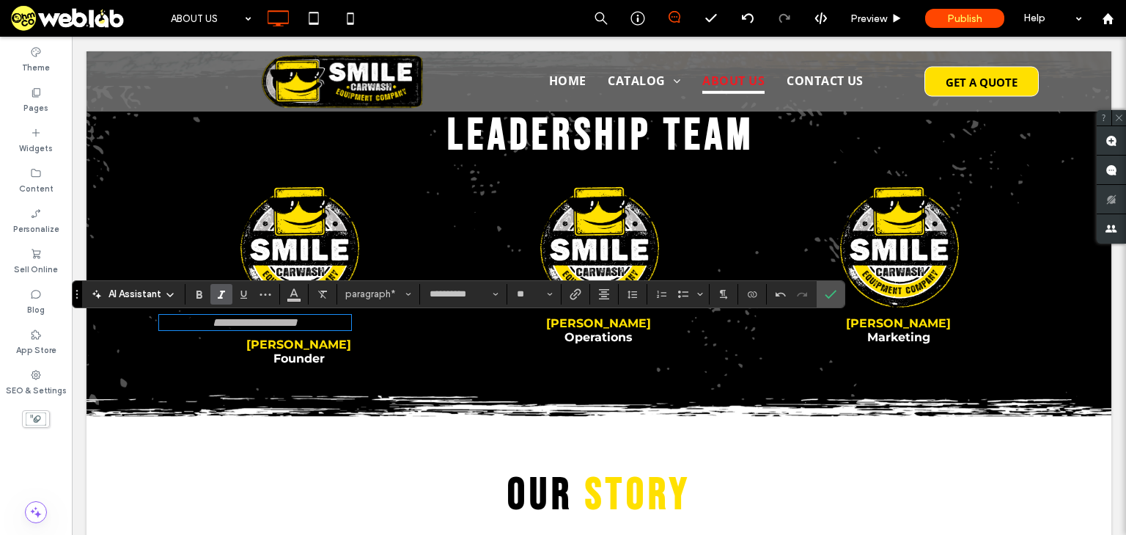
type input "**"
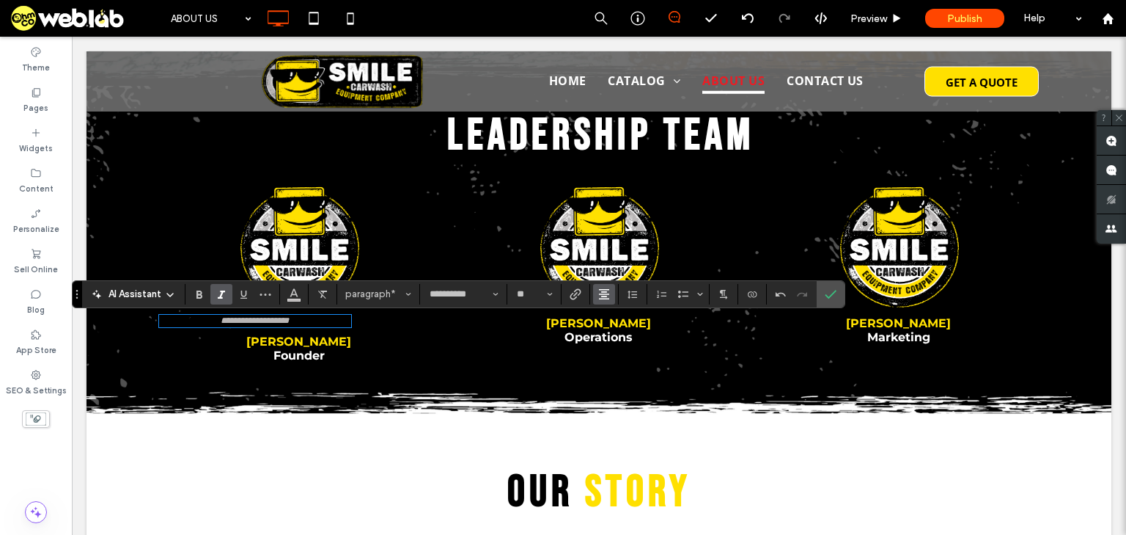
click at [602, 293] on use "Alignment" at bounding box center [604, 294] width 10 height 10
click at [827, 292] on icon "Confirm" at bounding box center [831, 294] width 12 height 12
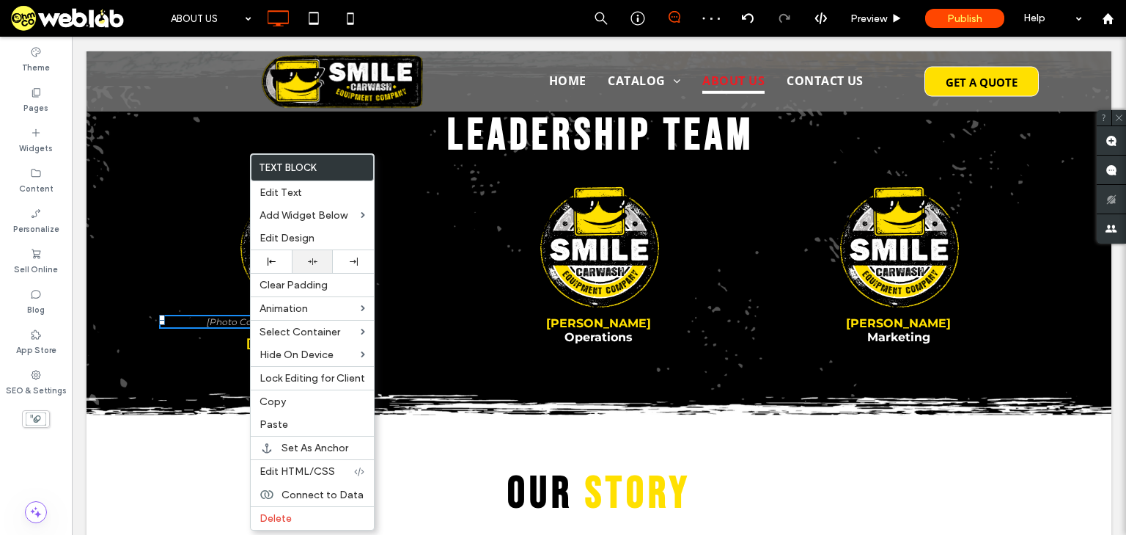
click at [314, 254] on div at bounding box center [312, 261] width 41 height 23
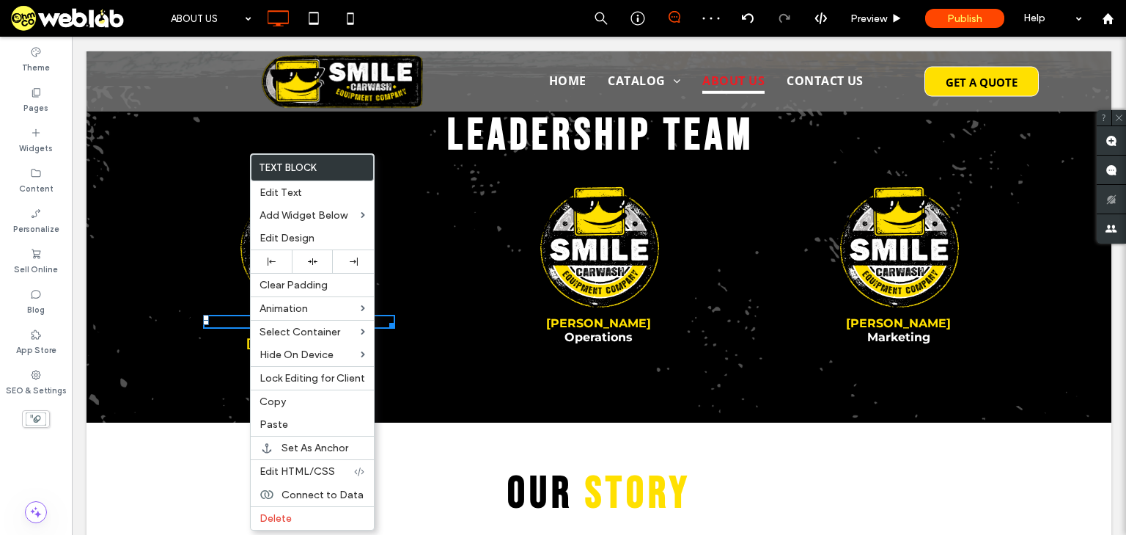
click at [410, 308] on div "[Photo Coming Soon] STEVE CHRISMER Founder Click To Paste" at bounding box center [305, 277] width 293 height 187
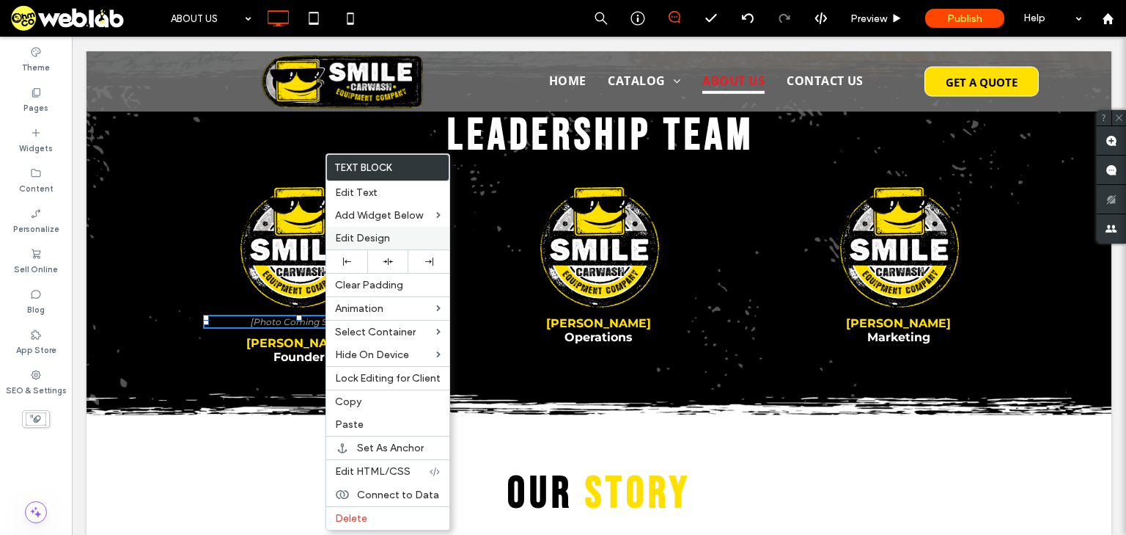
click at [377, 238] on span "Edit Design" at bounding box center [362, 238] width 55 height 12
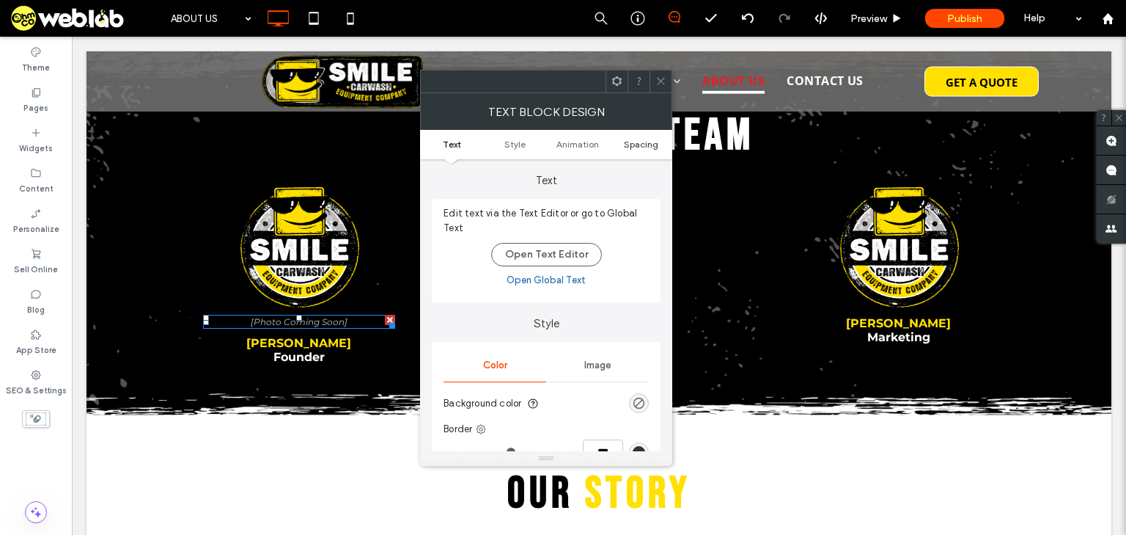
click at [632, 141] on span "Spacing" at bounding box center [641, 144] width 34 height 11
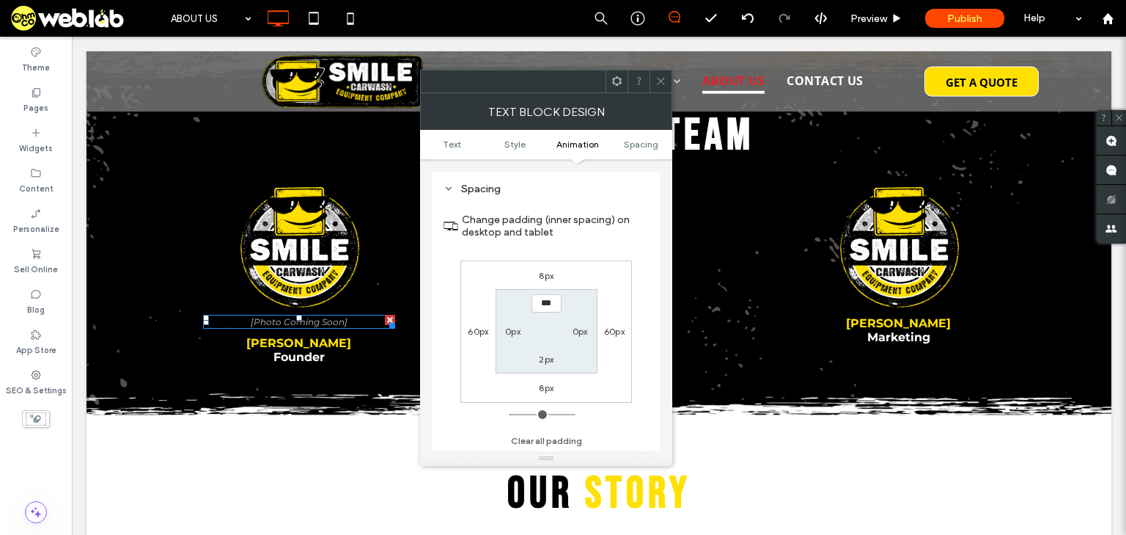
scroll to position [419, 0]
click at [548, 279] on label "8px" at bounding box center [546, 275] width 15 height 11
type input "*"
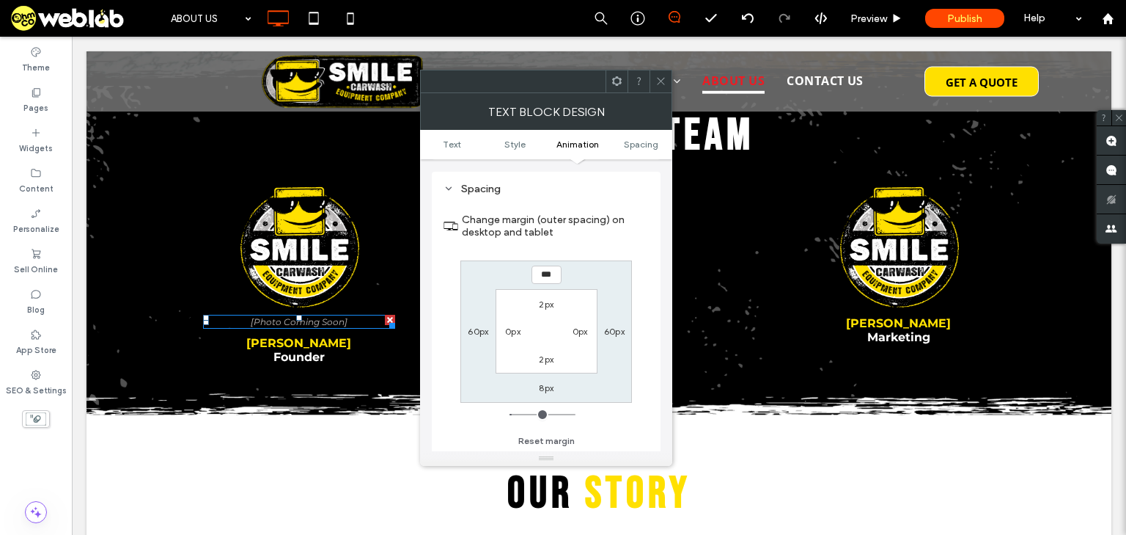
click at [548, 279] on input "***" at bounding box center [547, 274] width 30 height 18
type input "*"
type input "**"
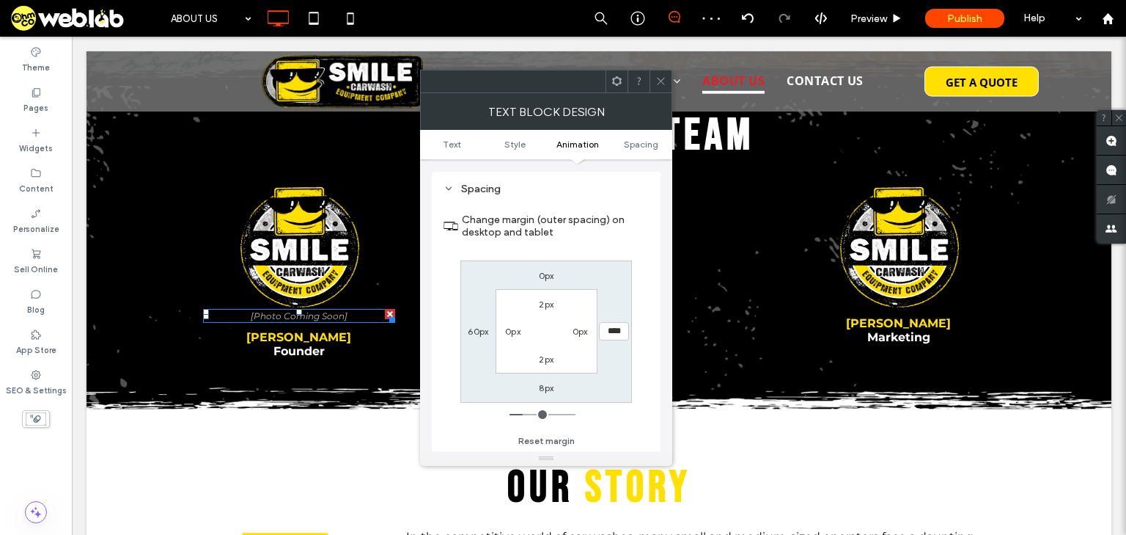
click at [658, 77] on icon at bounding box center [661, 81] width 11 height 11
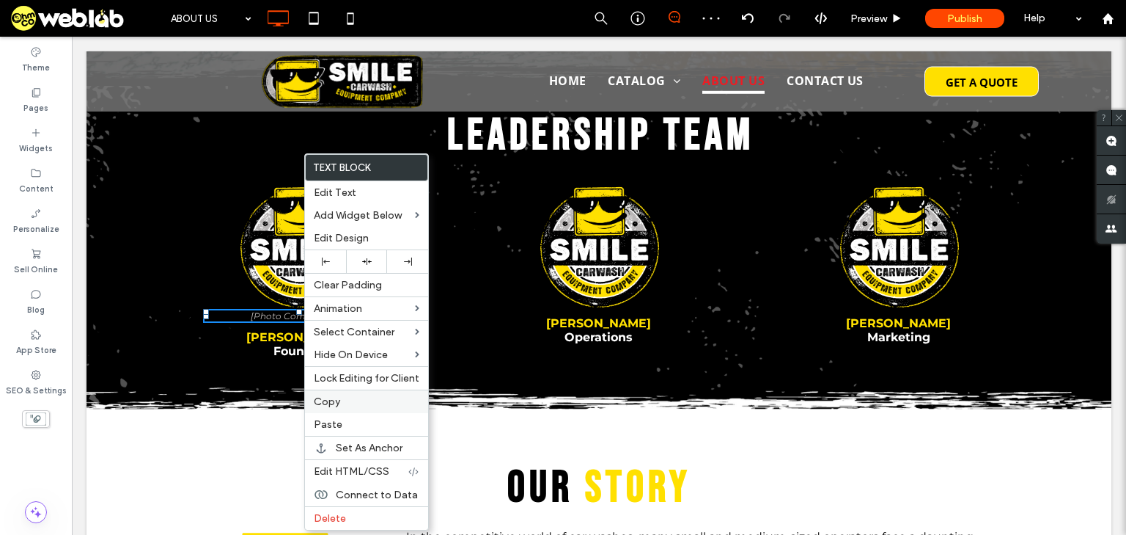
click at [365, 397] on label "Copy" at bounding box center [367, 401] width 106 height 12
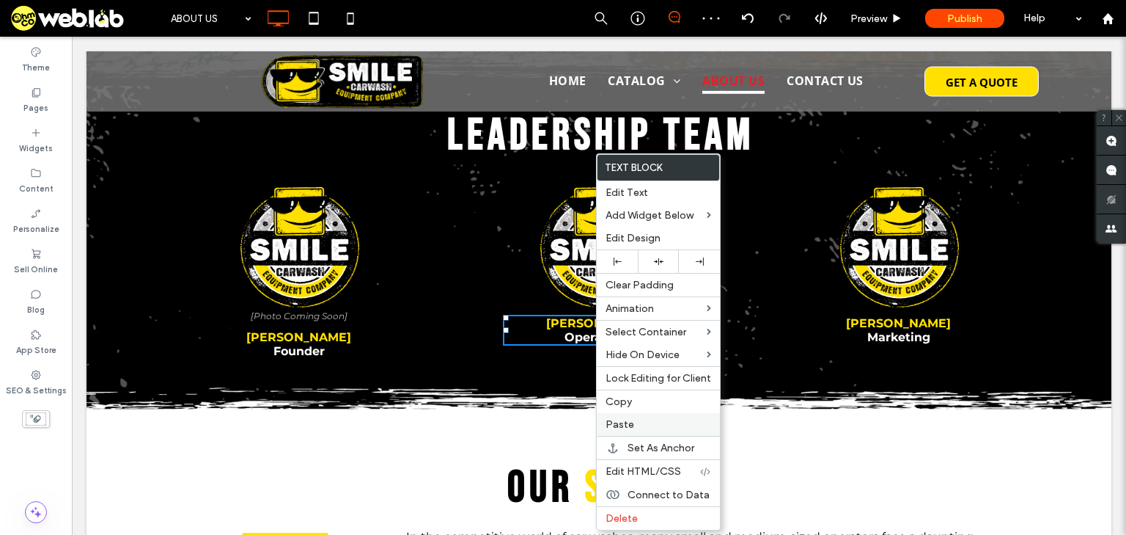
click at [639, 419] on label "Paste" at bounding box center [659, 424] width 106 height 12
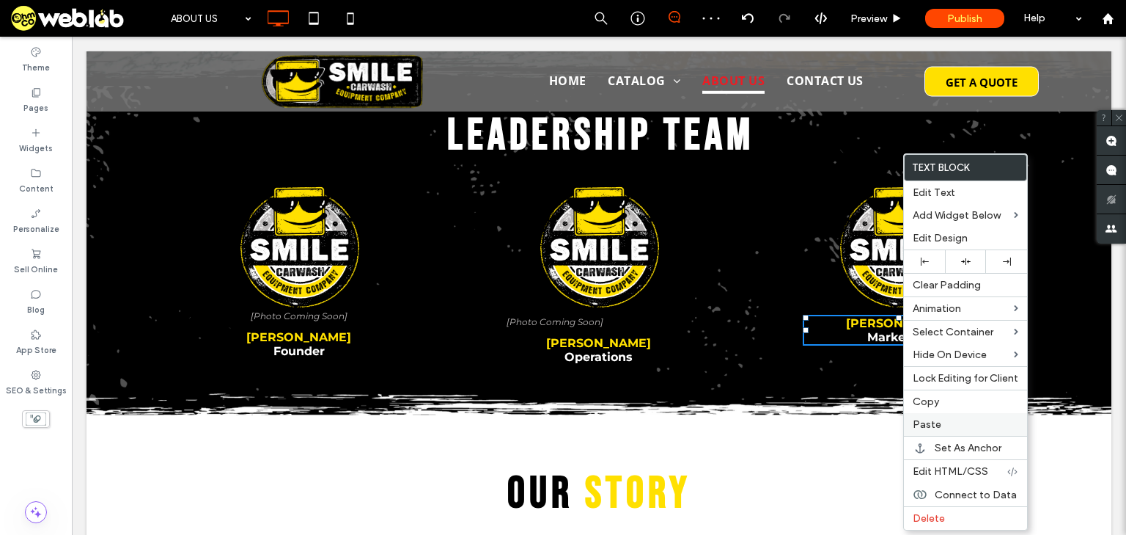
click at [949, 425] on label "Paste" at bounding box center [966, 424] width 106 height 12
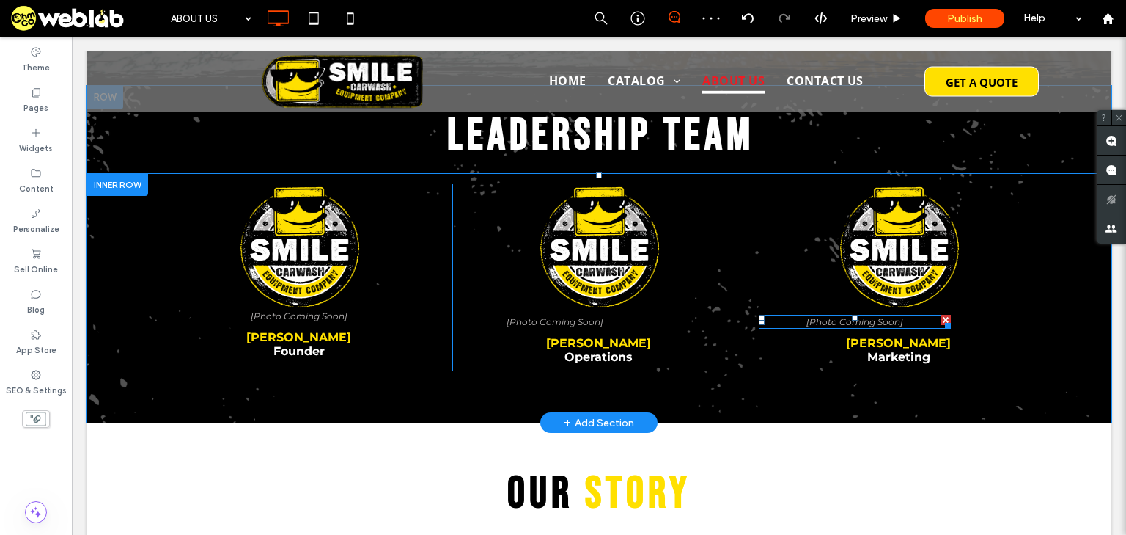
click at [836, 326] on font "[Photo Coming Soon]" at bounding box center [855, 321] width 97 height 11
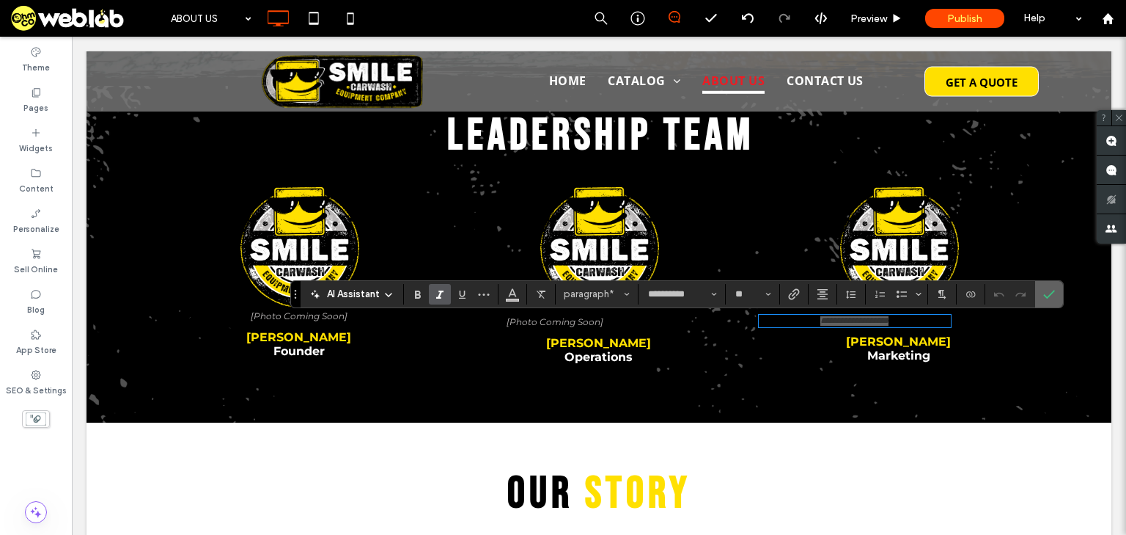
drag, startPoint x: 1037, startPoint y: 296, endPoint x: 909, endPoint y: 271, distance: 130.7
click at [1038, 296] on label "Confirm" at bounding box center [1049, 294] width 22 height 26
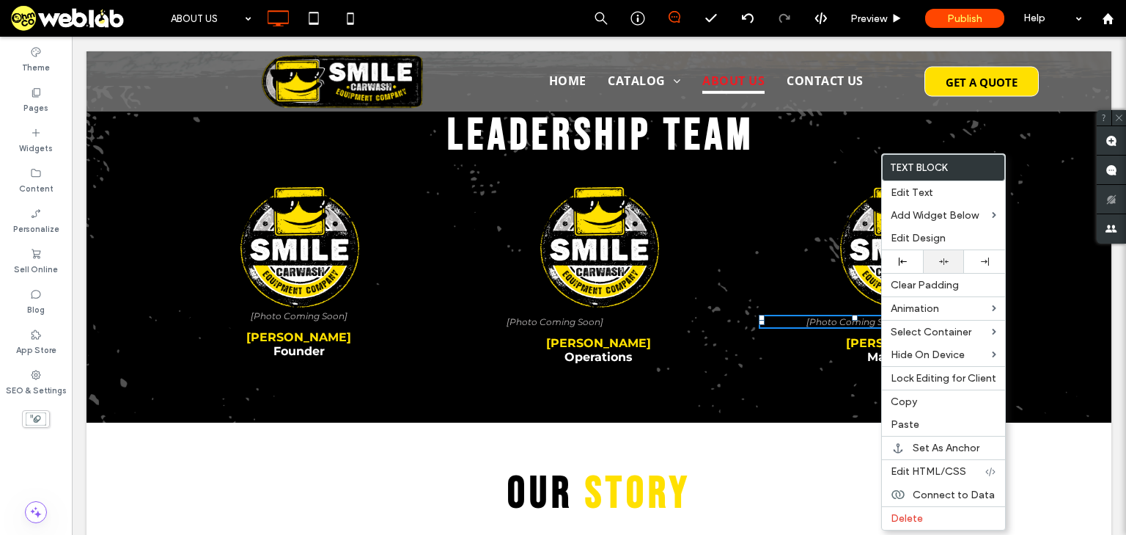
click at [948, 263] on div at bounding box center [944, 262] width 26 height 10
click at [560, 327] on font "[Photo Coming Soon]" at bounding box center [555, 321] width 97 height 11
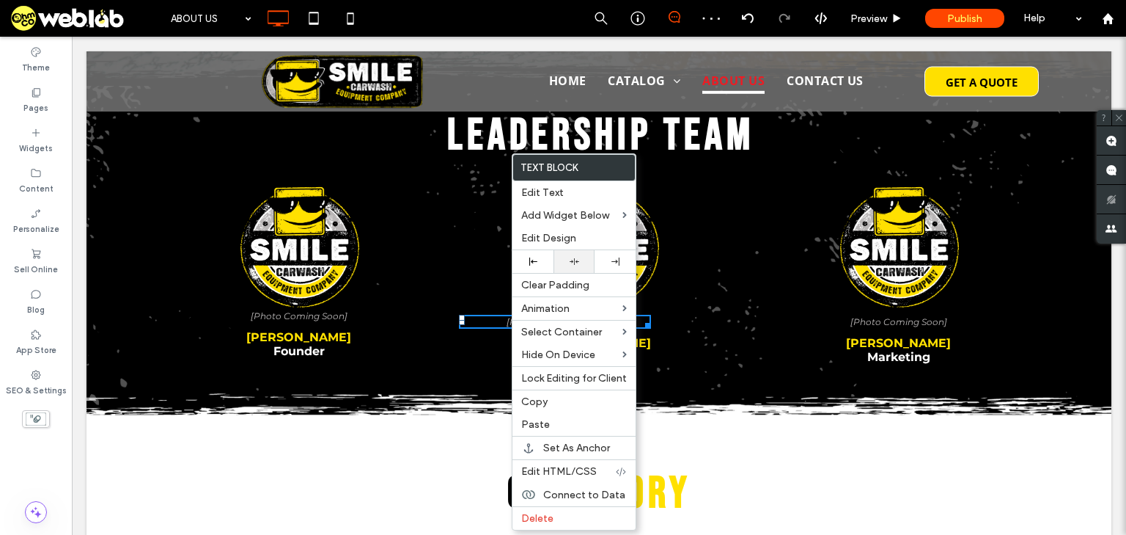
click at [574, 268] on div at bounding box center [574, 261] width 41 height 23
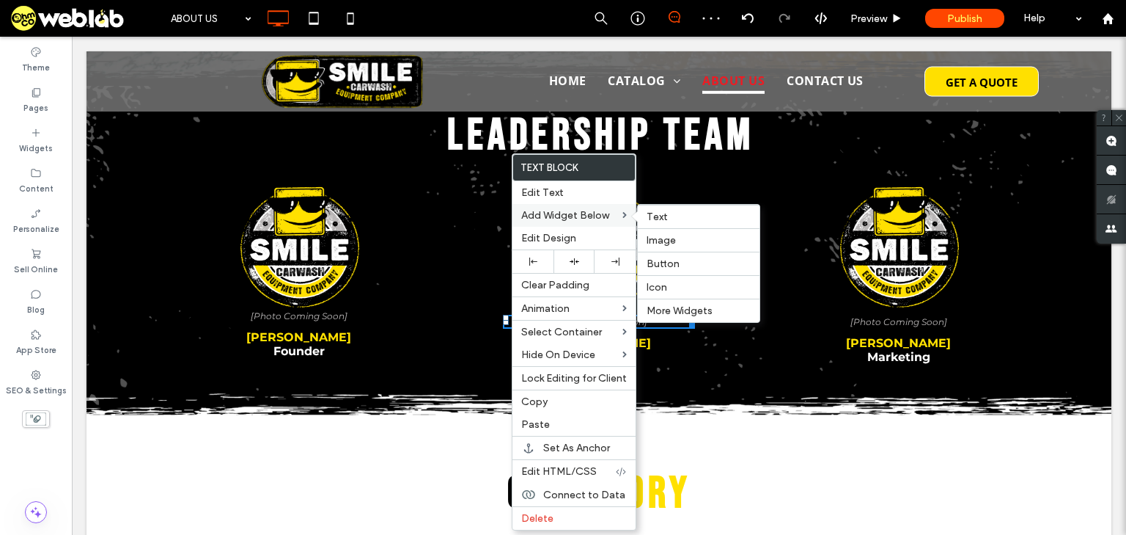
click at [727, 258] on label "Button" at bounding box center [699, 263] width 104 height 12
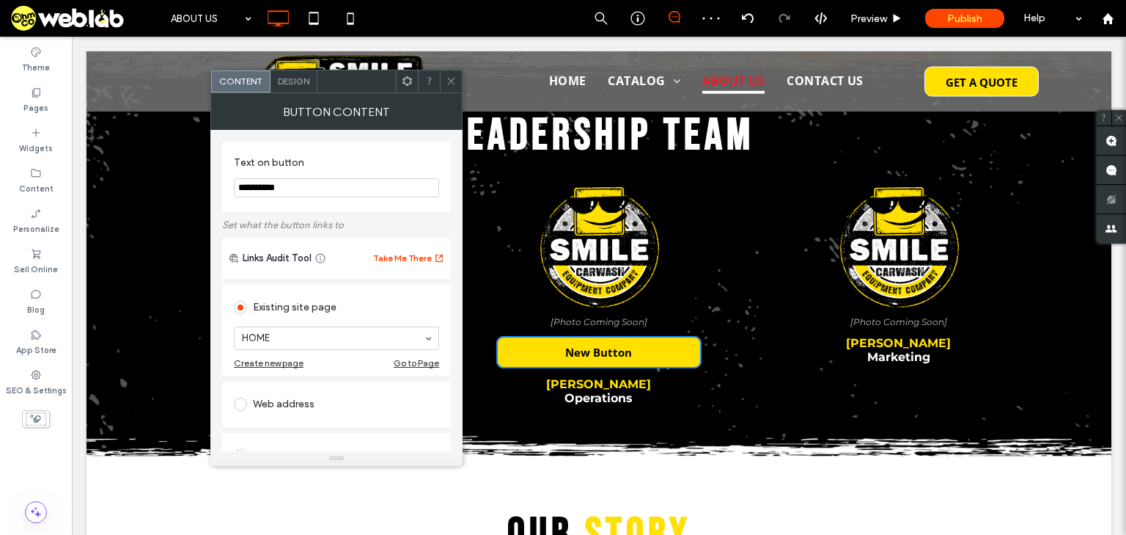
click at [450, 80] on icon at bounding box center [451, 81] width 11 height 11
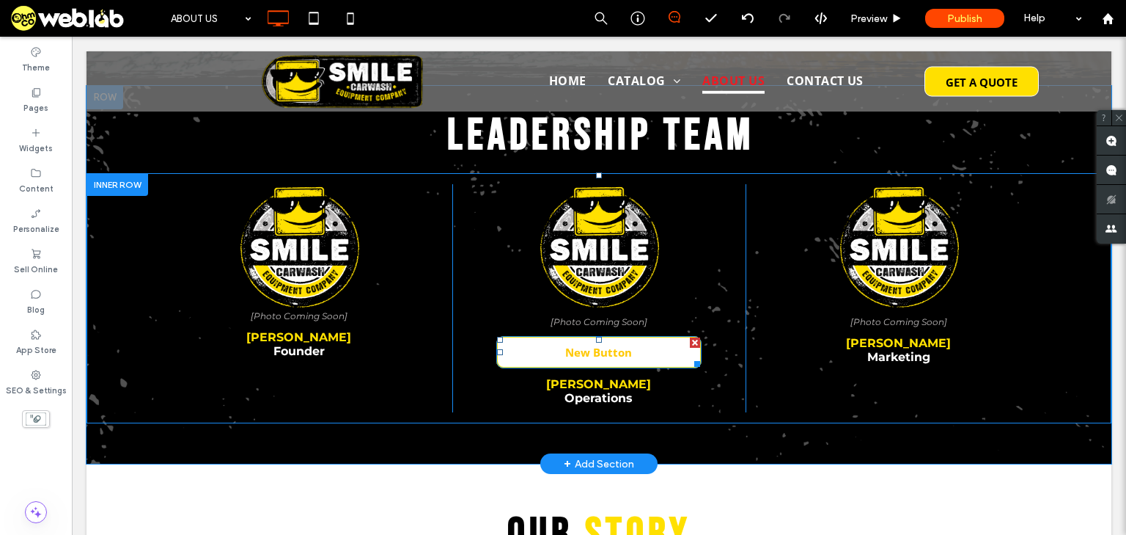
click at [690, 345] on div at bounding box center [695, 342] width 10 height 10
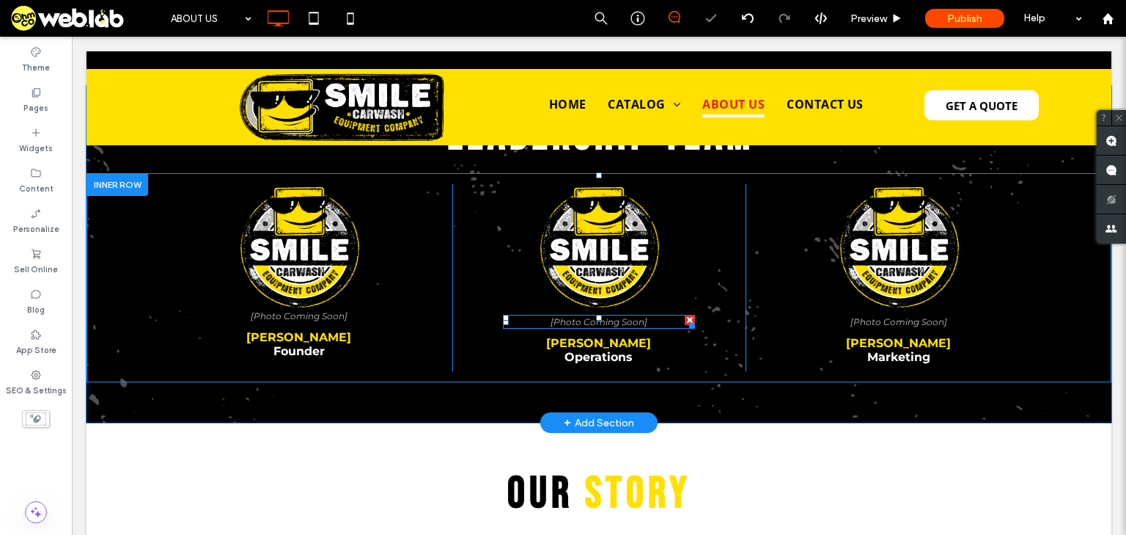
click at [634, 327] on font "[Photo Coming Soon]" at bounding box center [599, 321] width 97 height 11
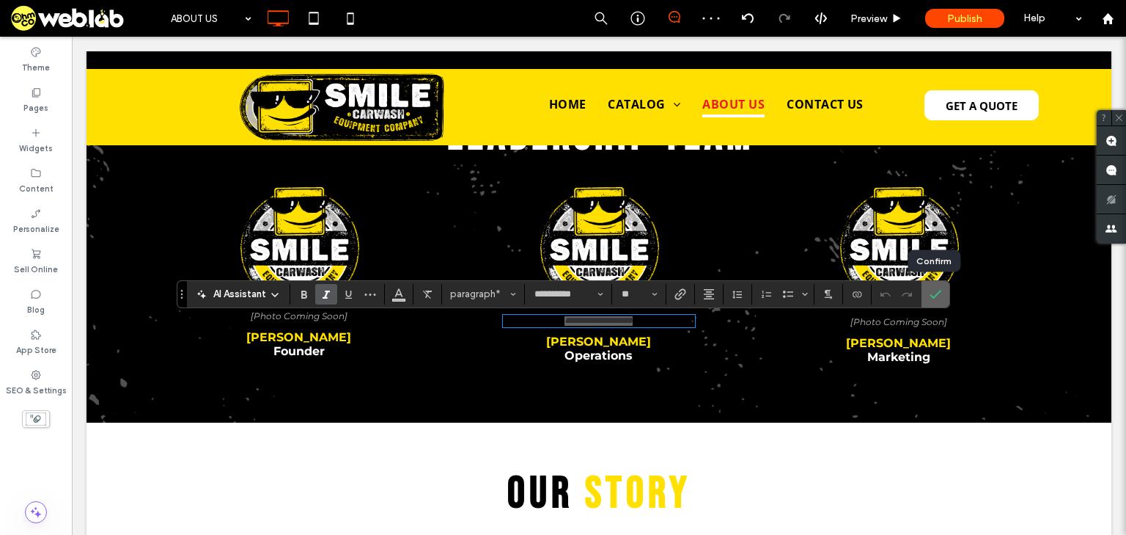
click at [931, 298] on use "Confirm" at bounding box center [937, 294] width 12 height 9
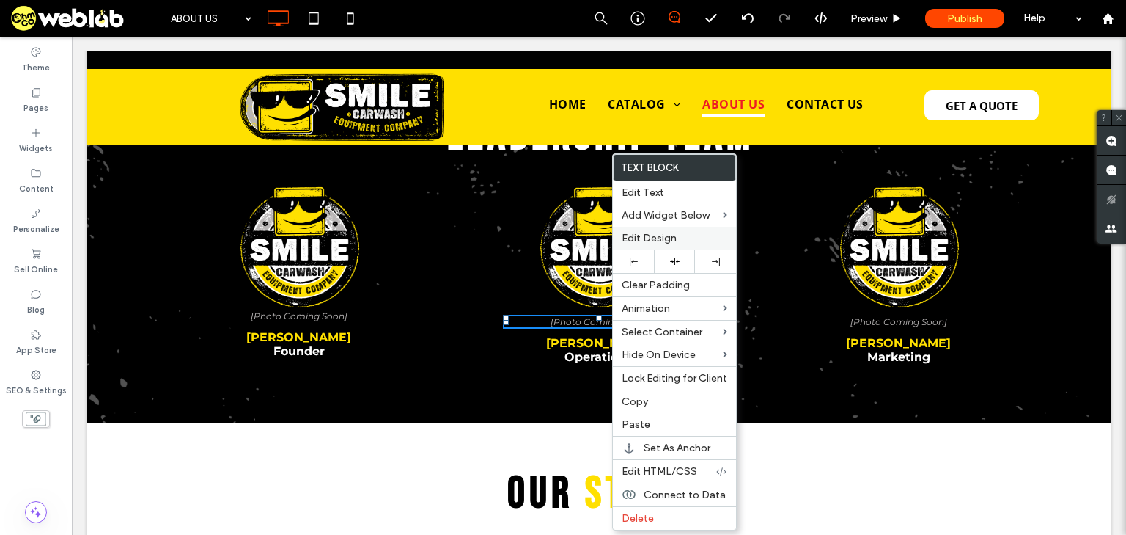
click at [679, 235] on label "Edit Design" at bounding box center [675, 238] width 106 height 12
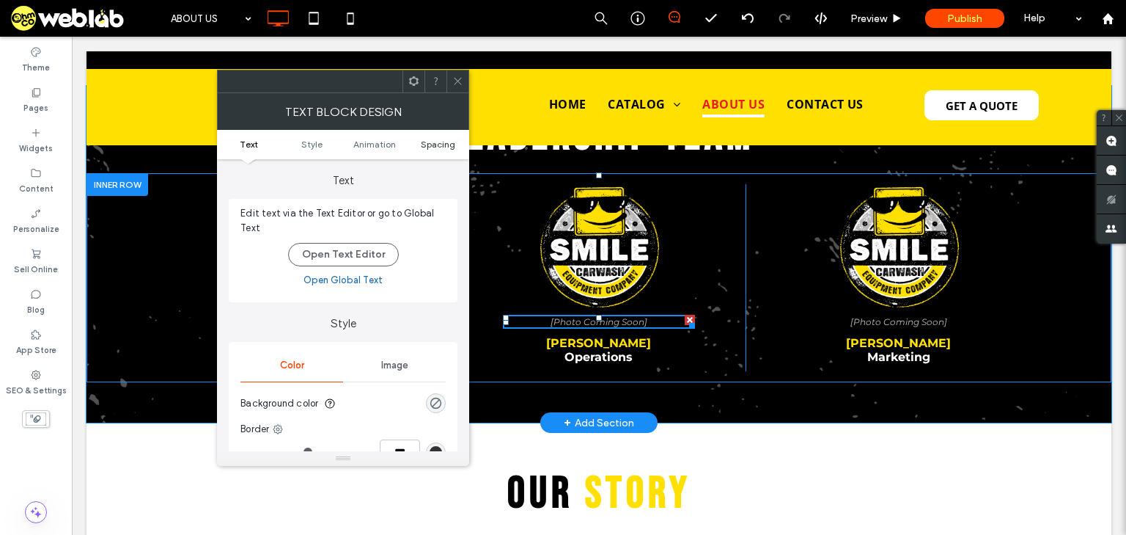
click at [436, 144] on span "Spacing" at bounding box center [438, 144] width 34 height 11
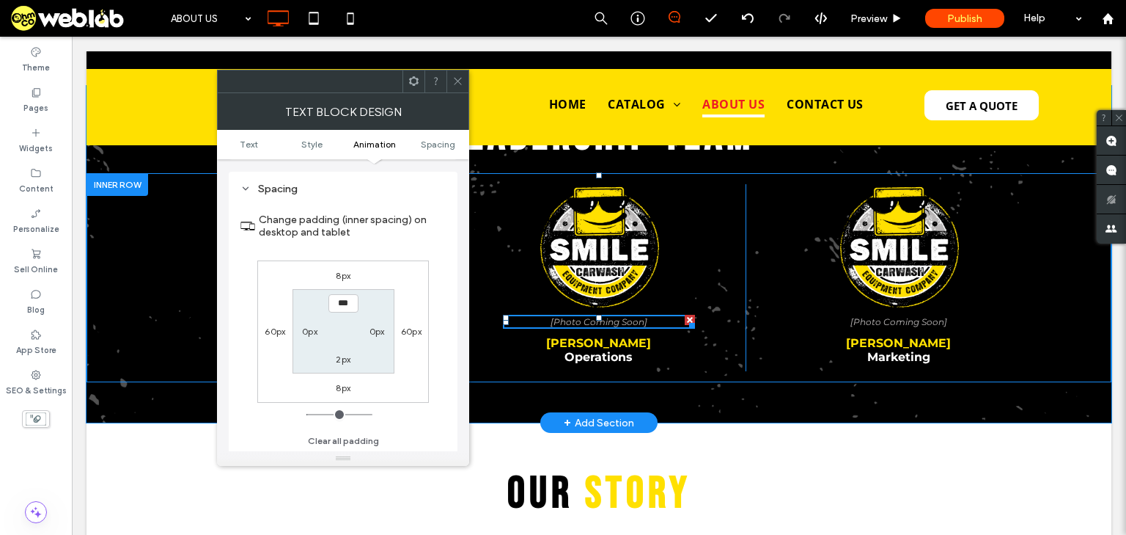
click at [345, 274] on label "8px" at bounding box center [343, 275] width 15 height 11
type input "*"
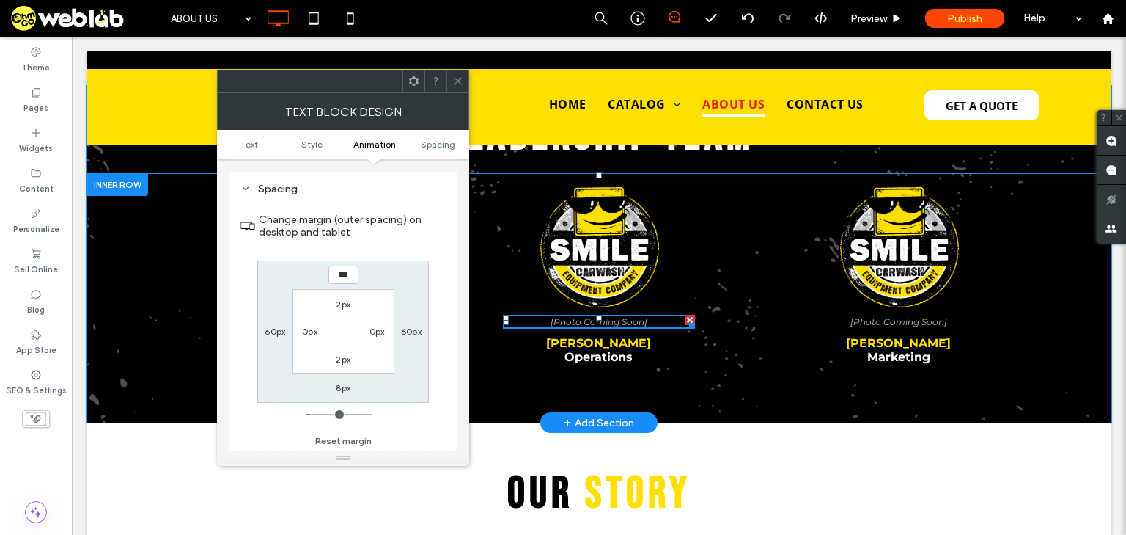
type input "*"
type input "**"
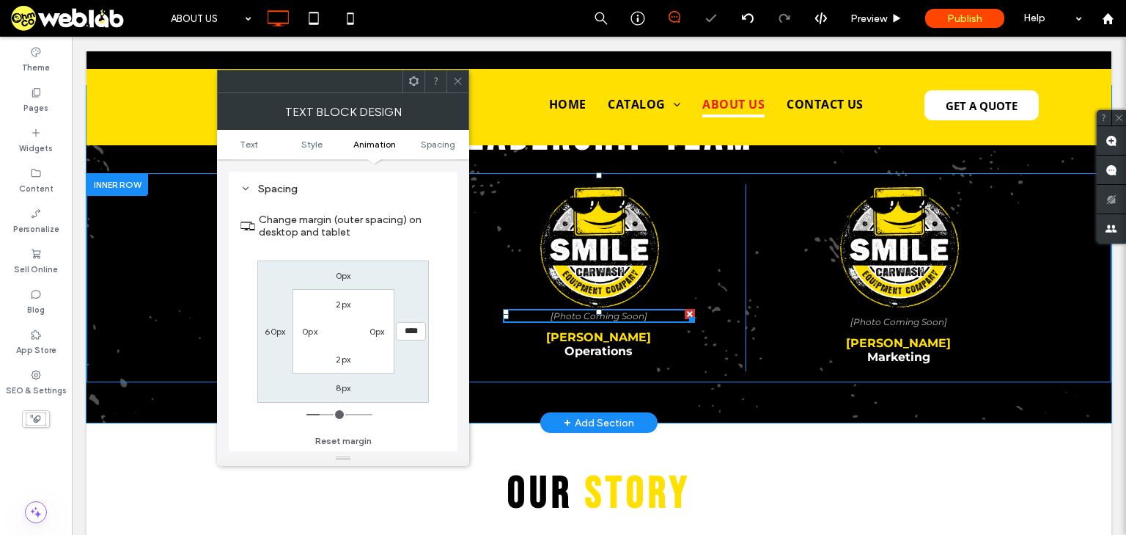
click at [461, 81] on icon at bounding box center [457, 81] width 11 height 11
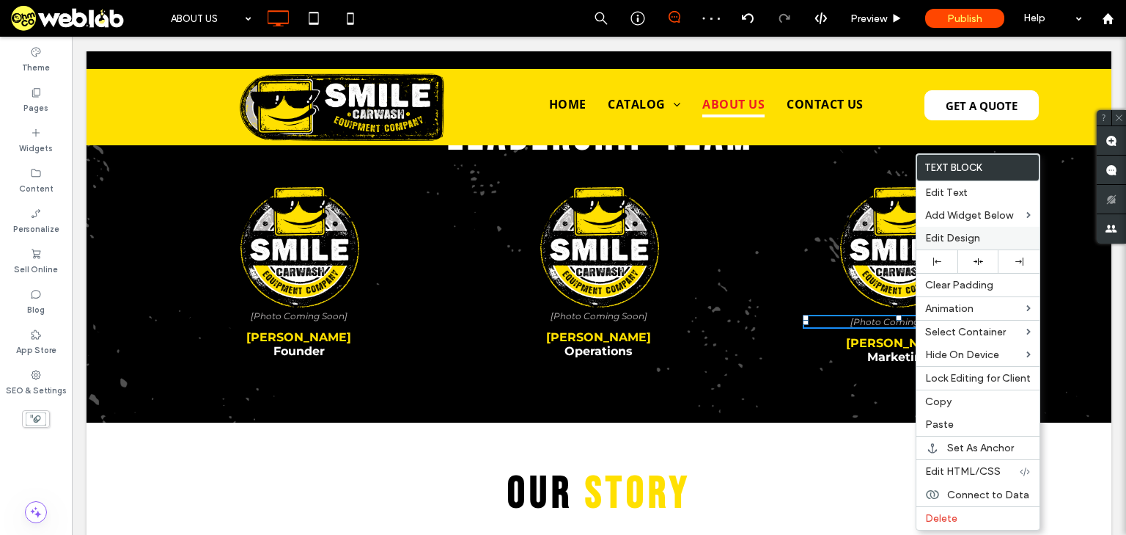
click at [965, 241] on span "Edit Design" at bounding box center [953, 238] width 55 height 12
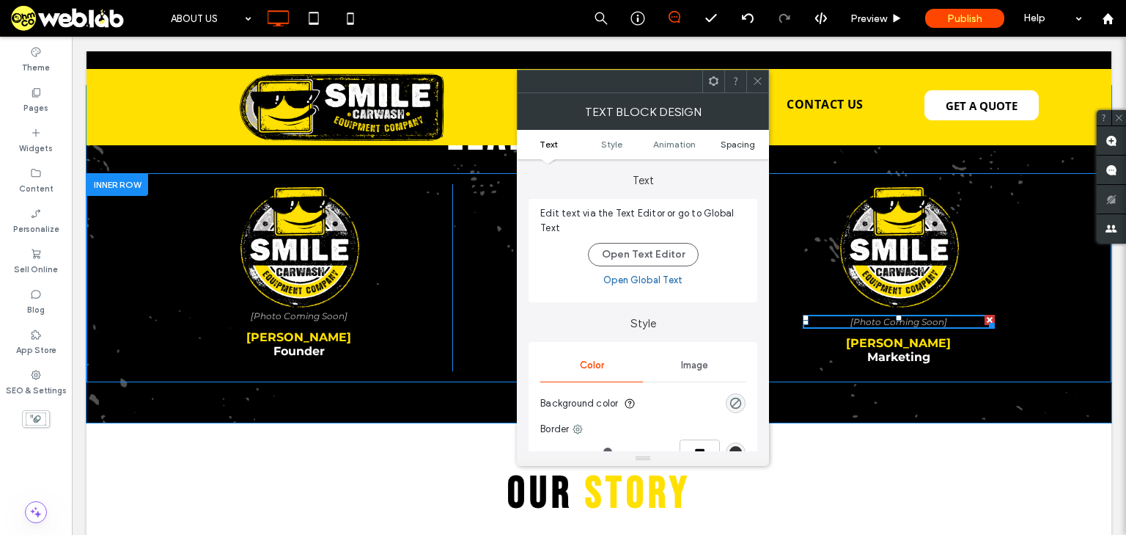
click at [744, 142] on span "Spacing" at bounding box center [738, 144] width 34 height 11
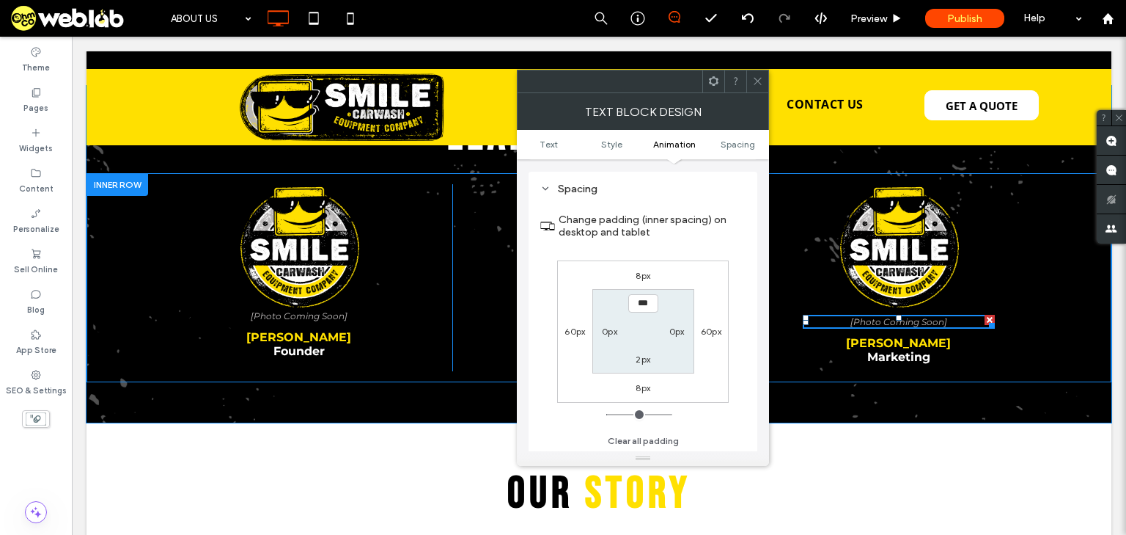
click at [639, 275] on label "8px" at bounding box center [643, 275] width 15 height 11
type input "*"
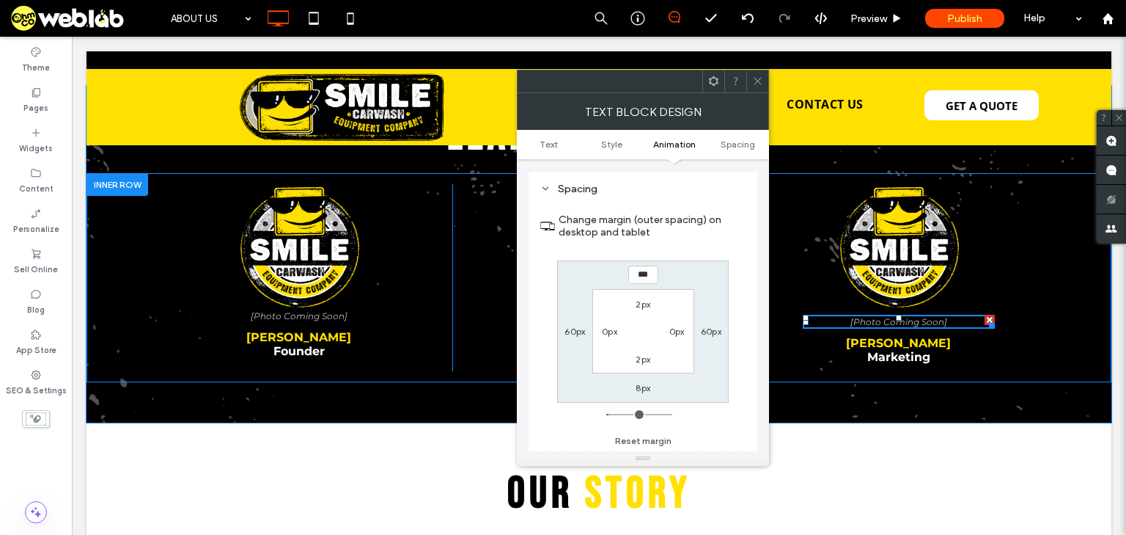
type input "*"
type input "**"
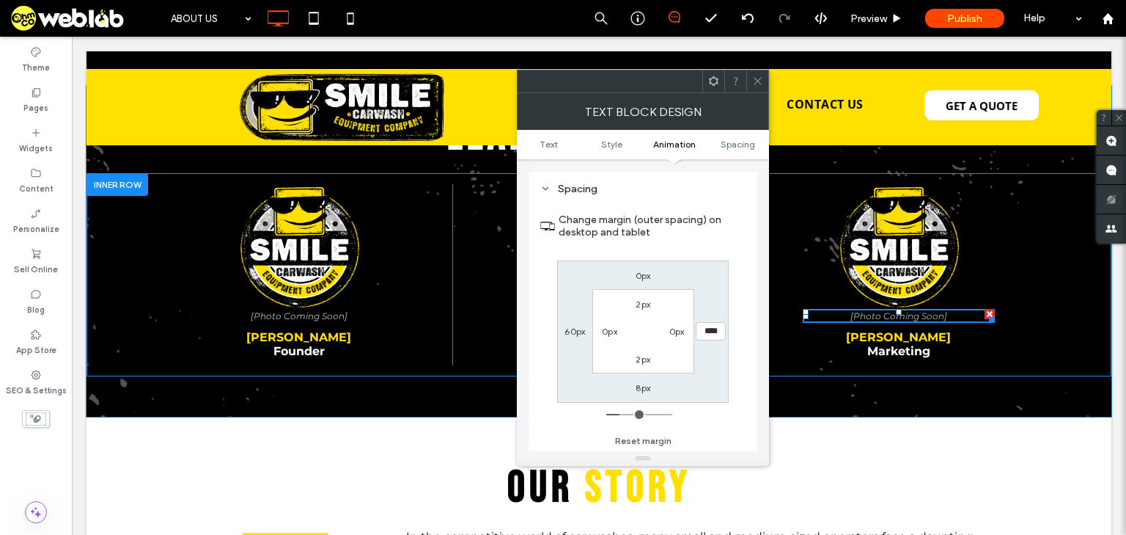
click at [753, 78] on icon at bounding box center [757, 81] width 11 height 11
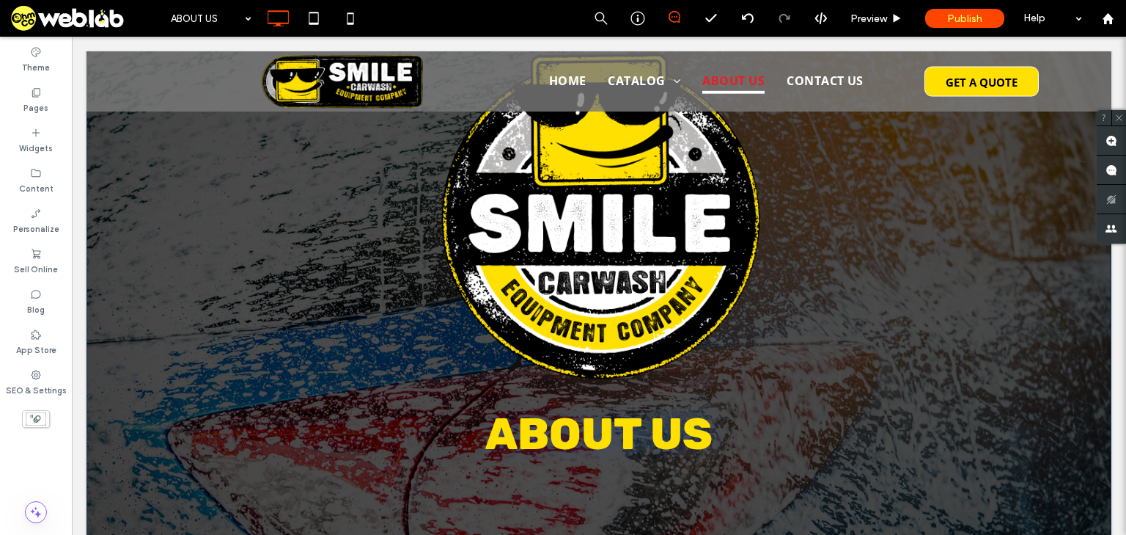
scroll to position [0, 0]
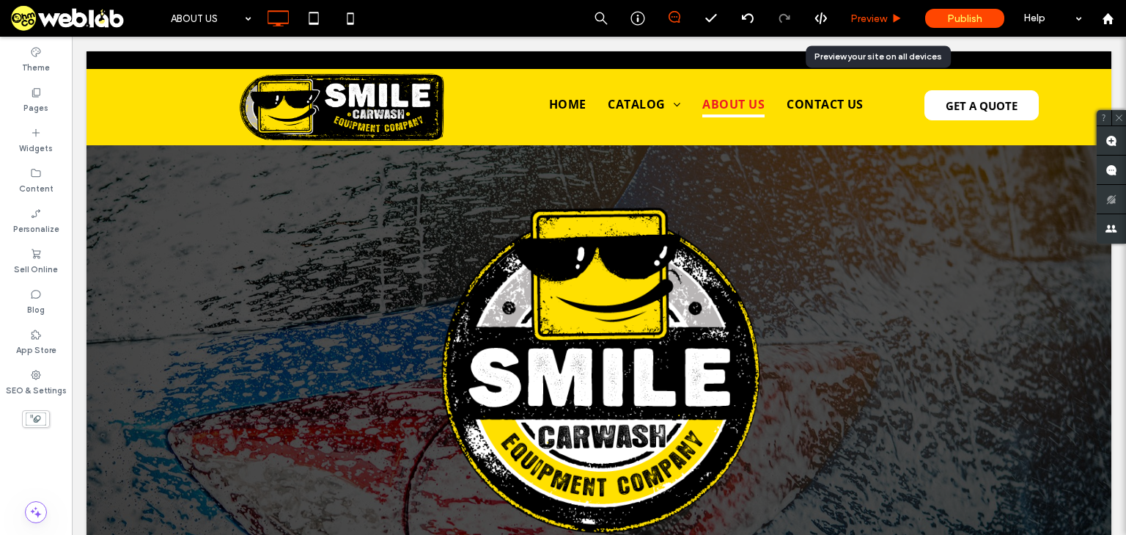
click at [882, 19] on span "Preview" at bounding box center [869, 18] width 37 height 12
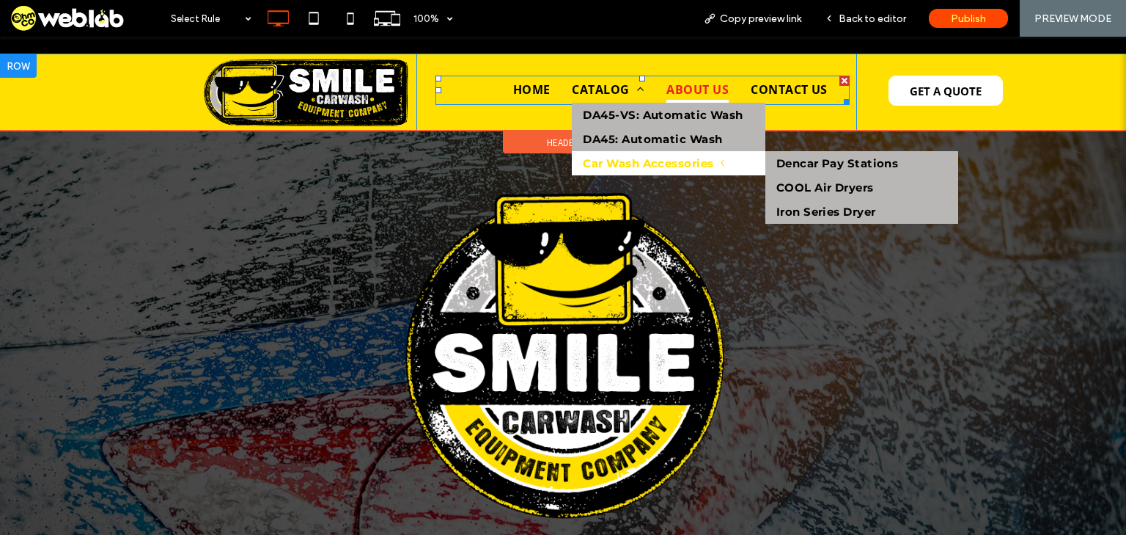
click at [670, 160] on span "Car Wash Accessories" at bounding box center [654, 163] width 142 height 14
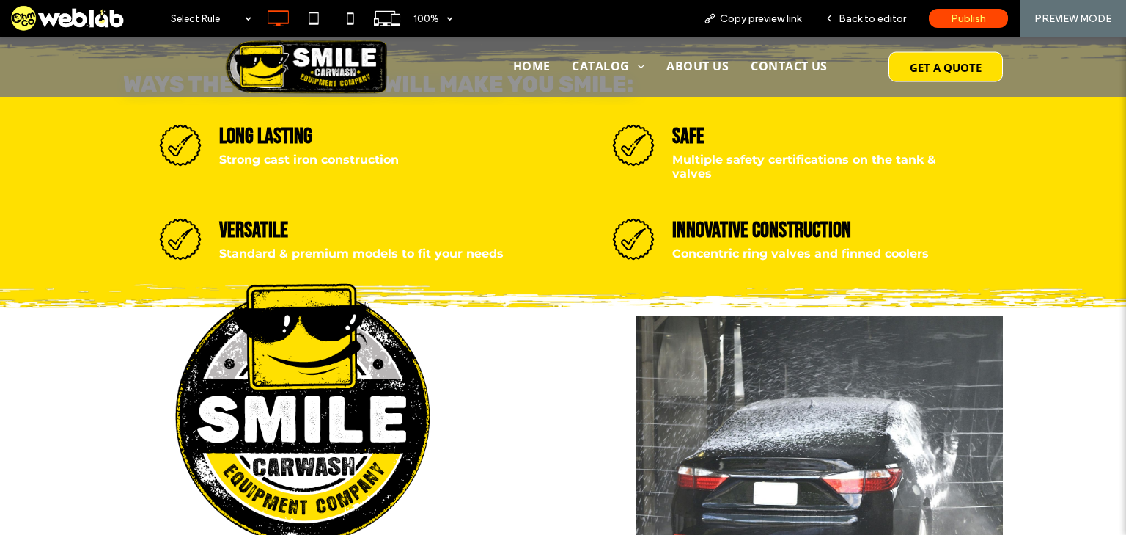
scroll to position [1936, 0]
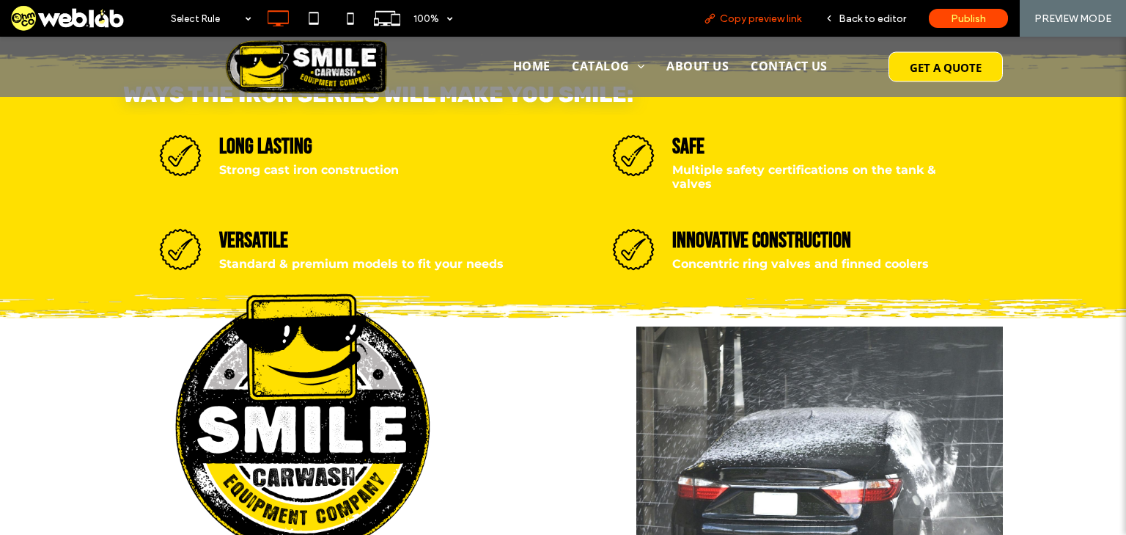
click at [771, 17] on span "Copy preview link" at bounding box center [760, 18] width 81 height 12
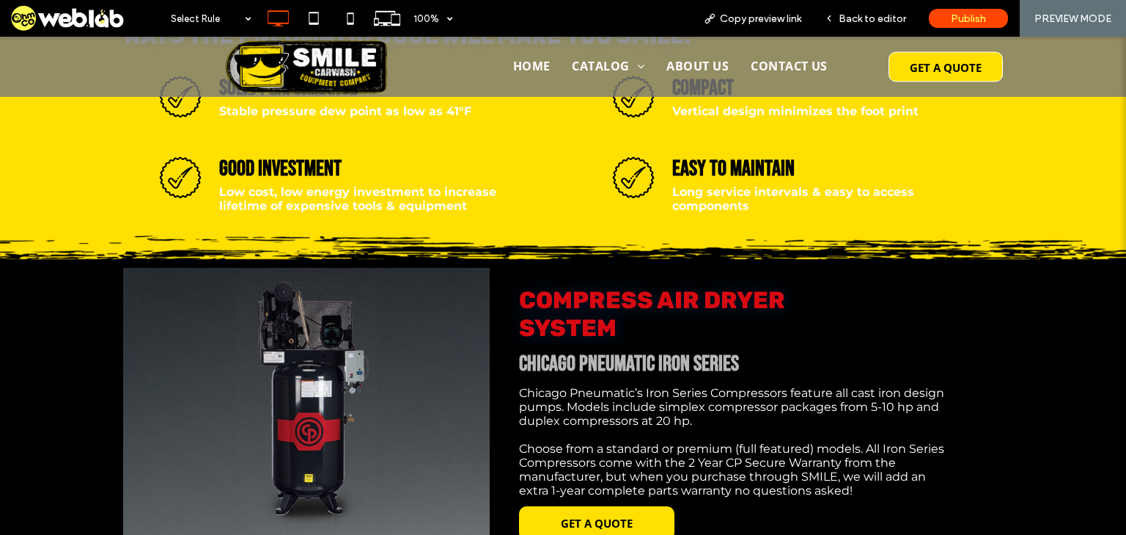
scroll to position [1408, 0]
